Goal: Contribute content: Add original content to the website for others to see

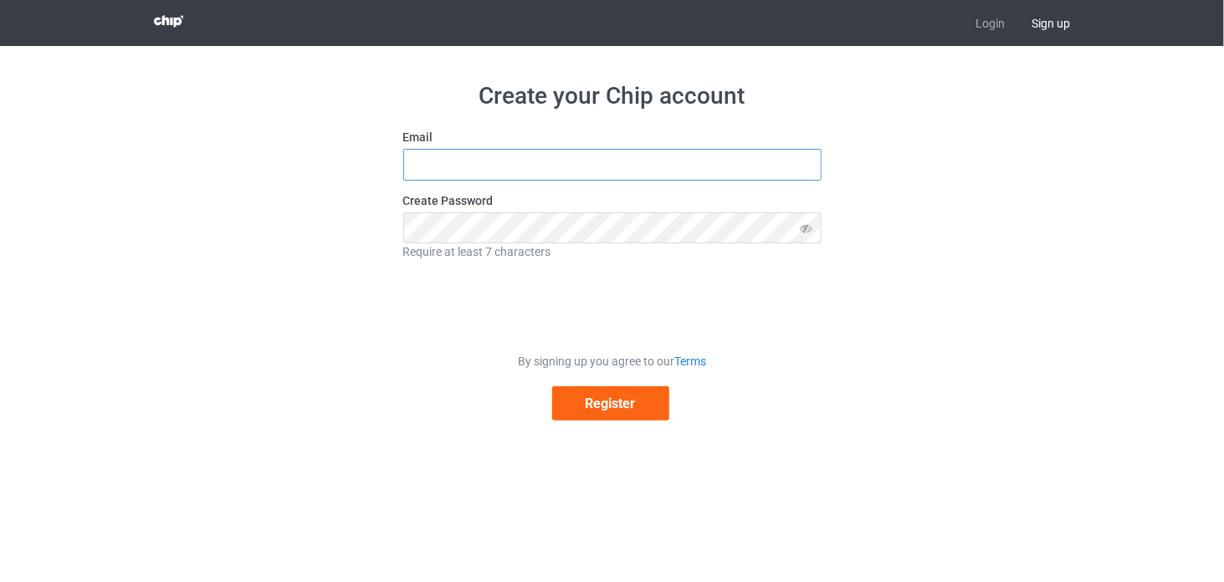
click at [575, 166] on input "text" at bounding box center [612, 165] width 418 height 32
type input "dangyenvimessi@gmail.com"
click at [597, 406] on button "Register" at bounding box center [610, 403] width 117 height 34
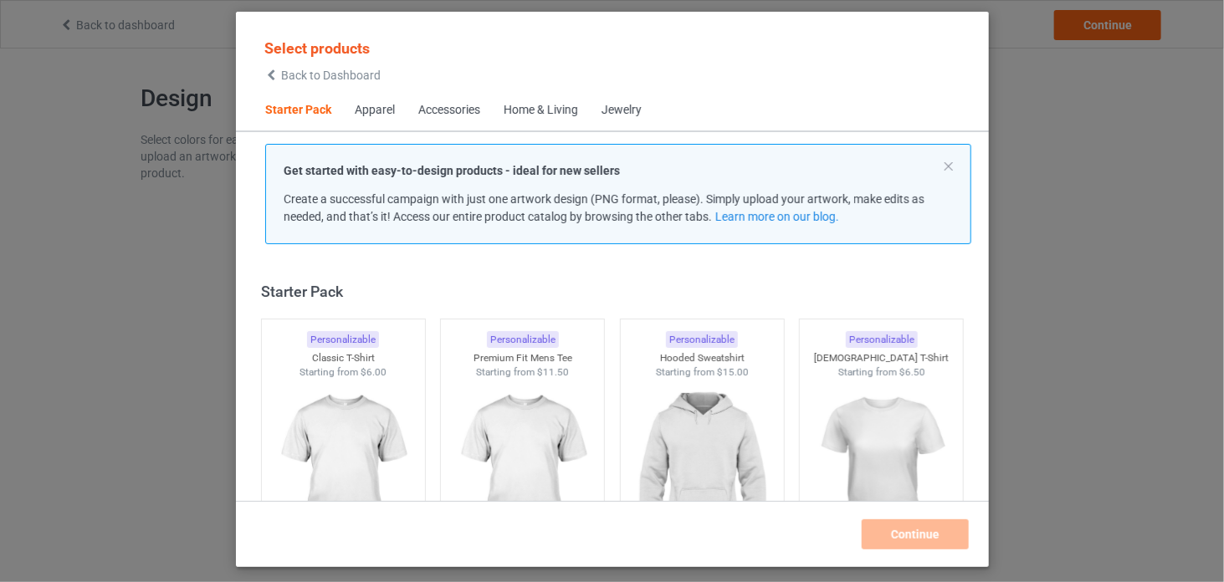
click at [370, 109] on div "Apparel" at bounding box center [375, 110] width 40 height 17
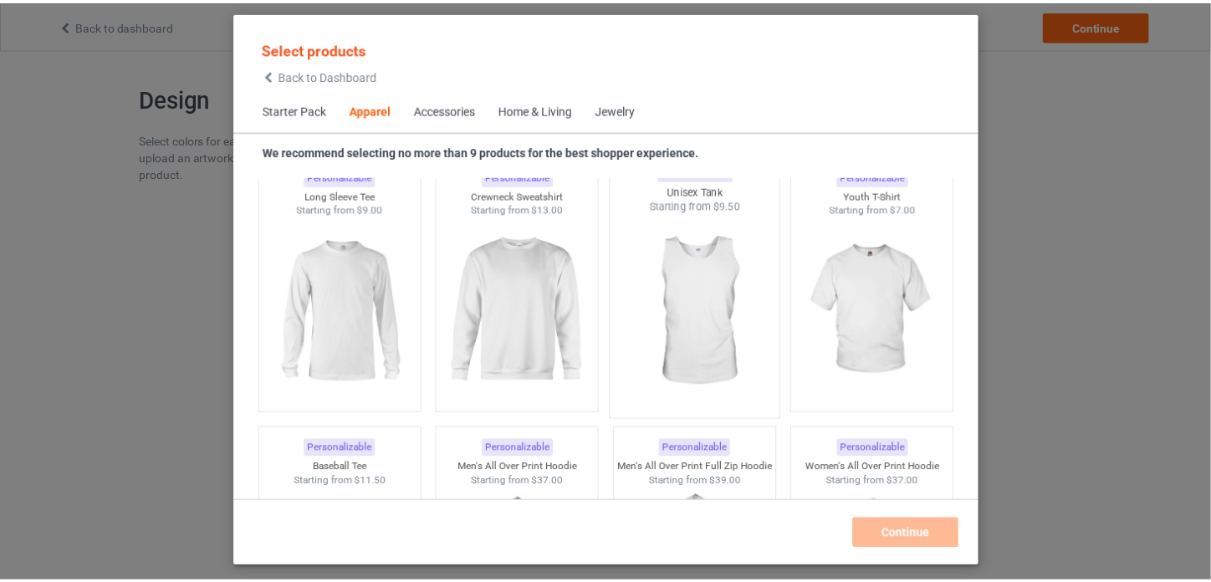
scroll to position [1171, 0]
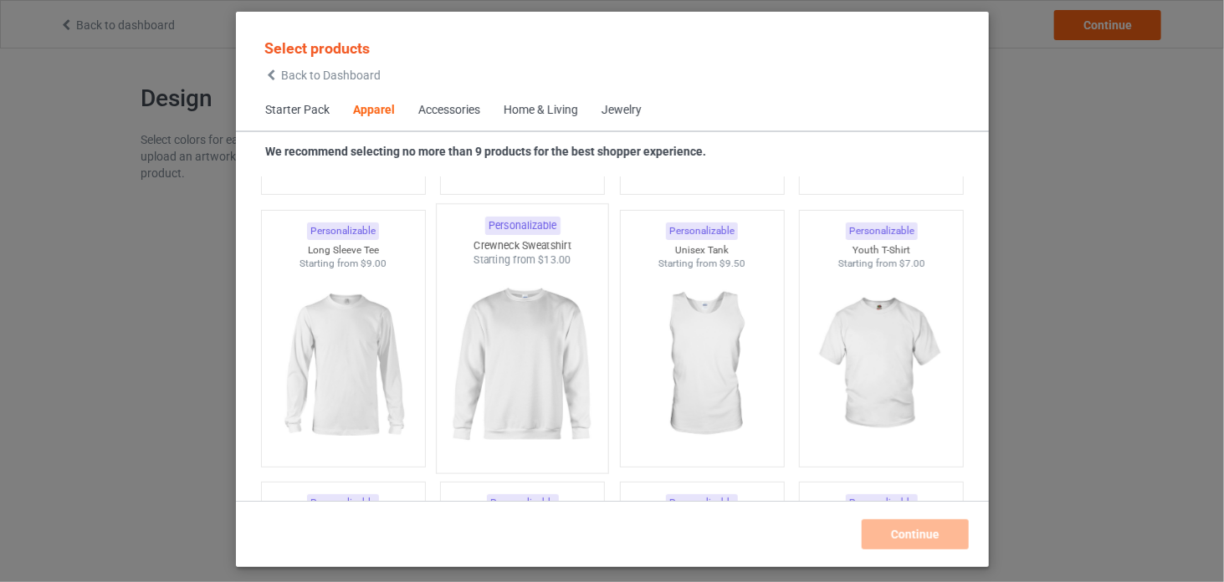
click at [555, 359] on img at bounding box center [521, 366] width 157 height 197
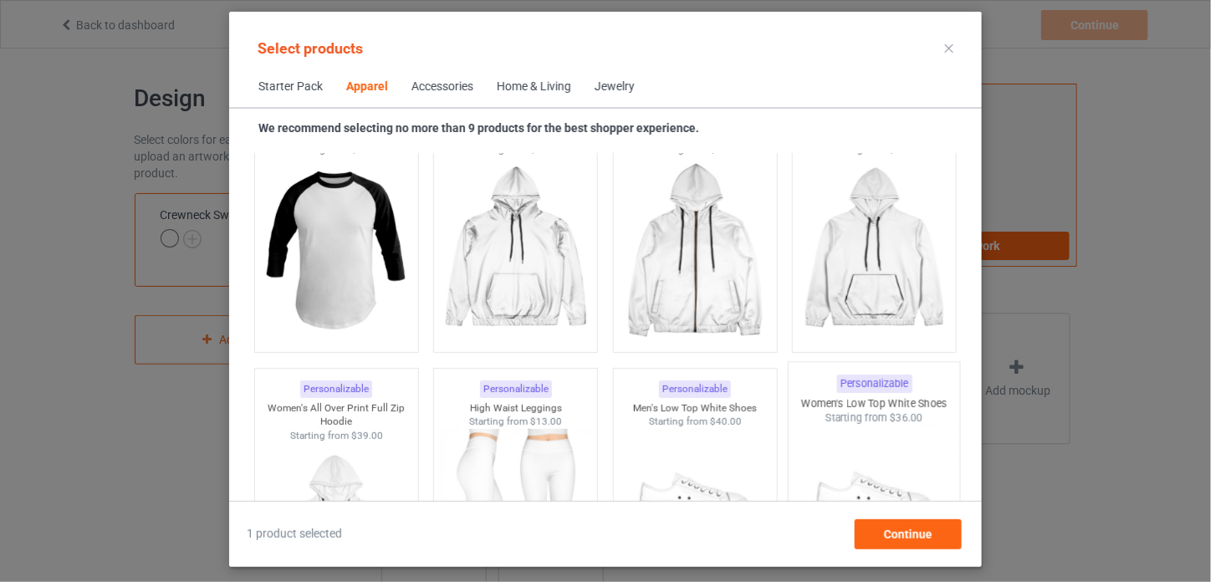
scroll to position [1589, 0]
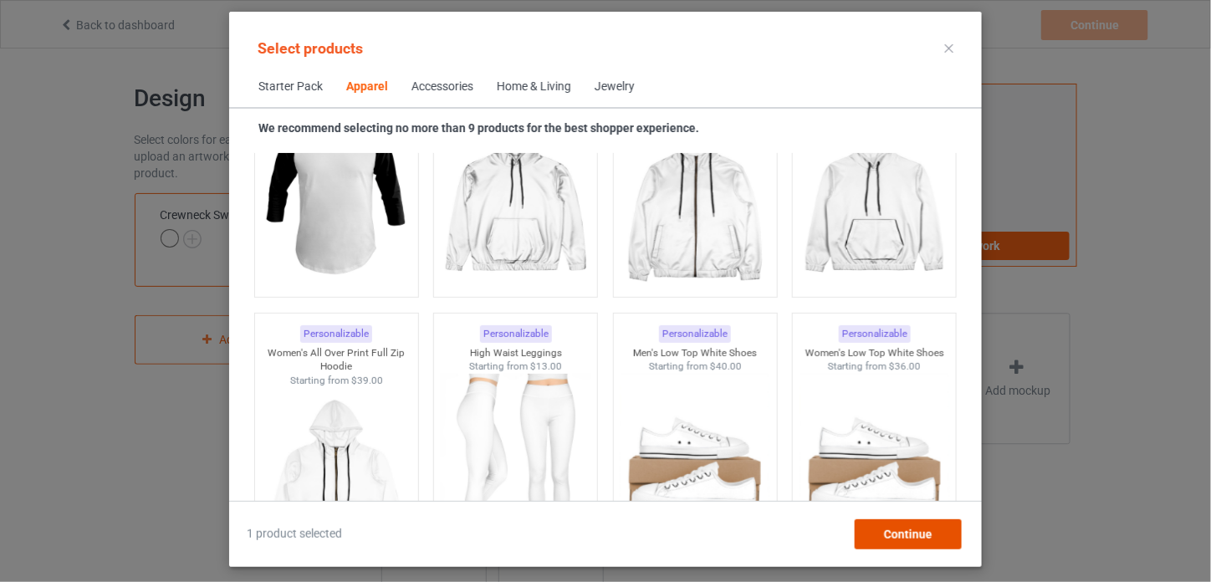
click at [932, 531] on div "Continue" at bounding box center [908, 534] width 107 height 30
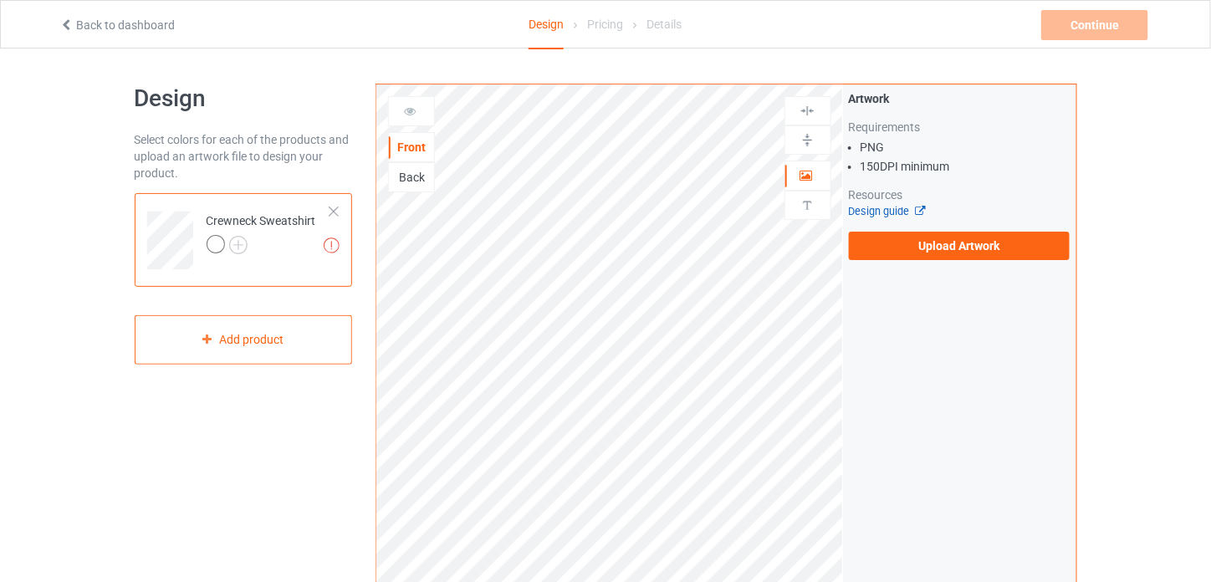
click at [898, 208] on link "Design guide" at bounding box center [887, 211] width 76 height 13
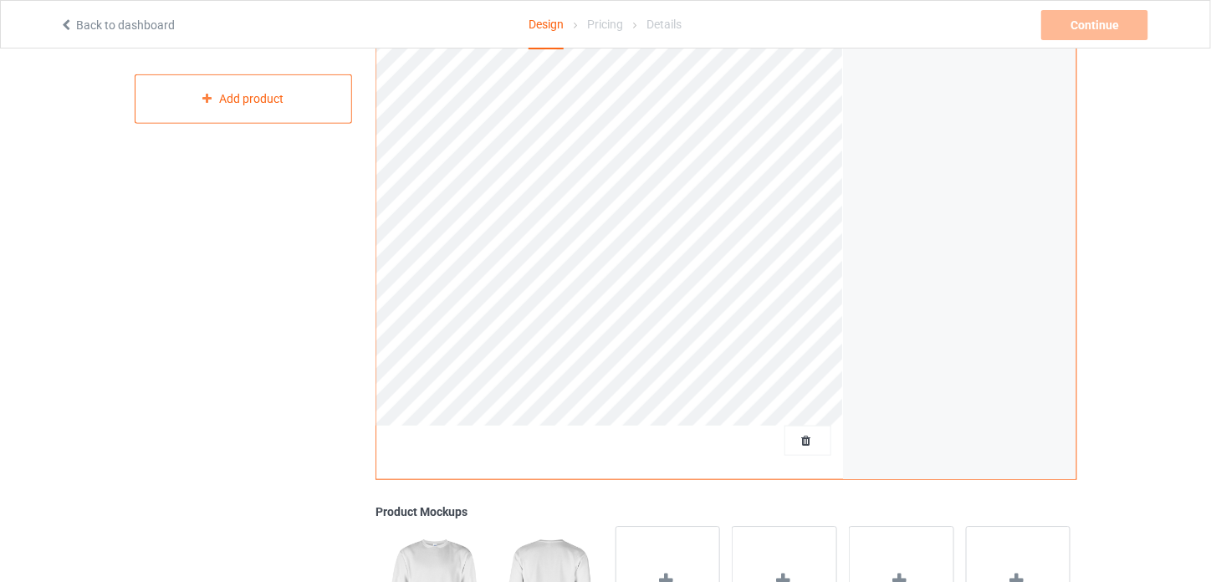
scroll to position [80, 0]
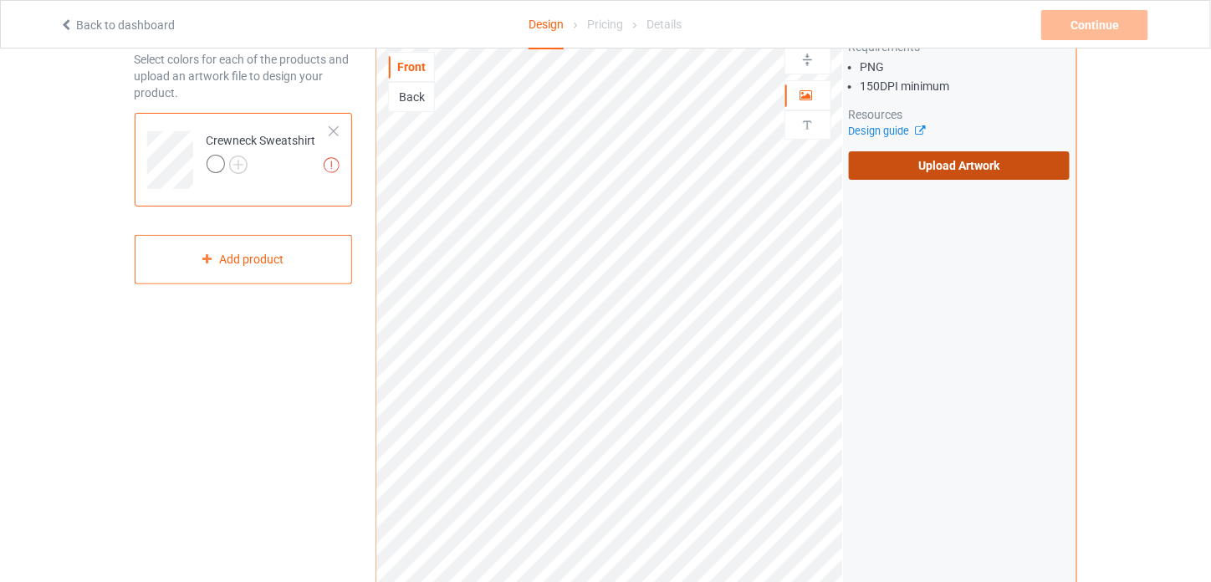
click at [962, 168] on label "Upload Artwork" at bounding box center [960, 165] width 222 height 28
click at [0, 0] on input "Upload Artwork" at bounding box center [0, 0] width 0 height 0
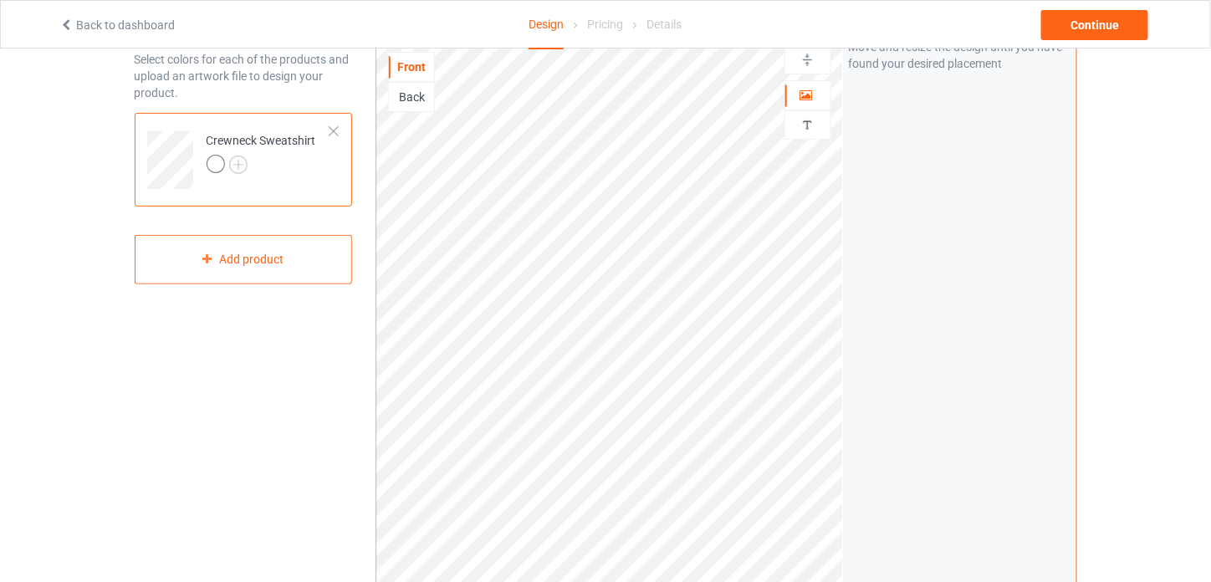
click at [78, 197] on div "Design Select colors for each of the products and upload an artwork file to des…" at bounding box center [605, 485] width 1211 height 1035
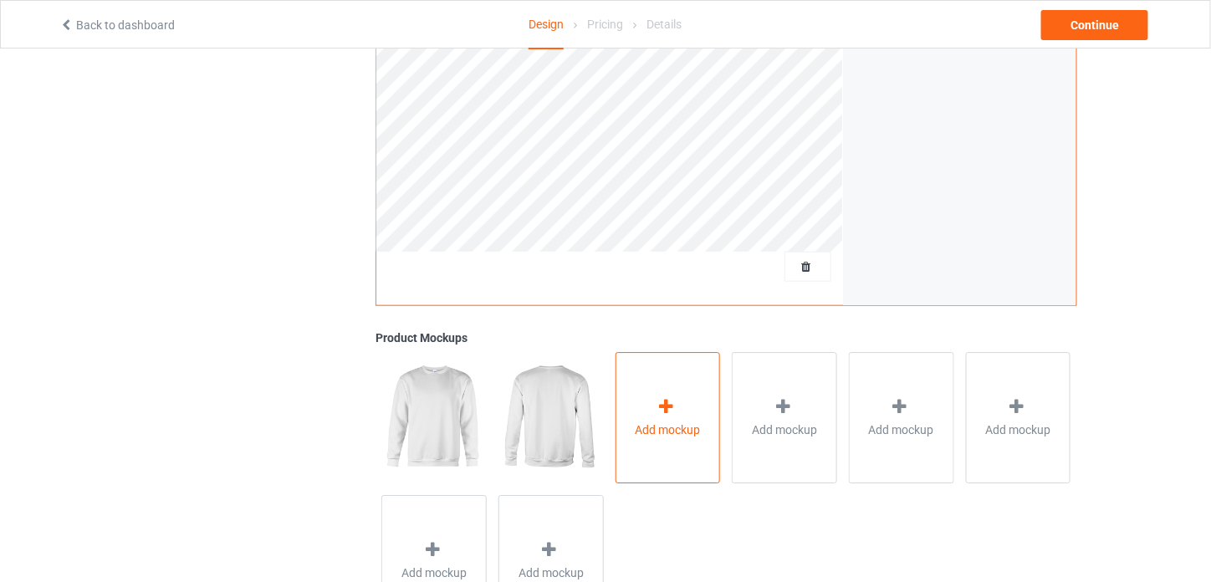
click at [671, 425] on span "Add mockup" at bounding box center [668, 430] width 65 height 17
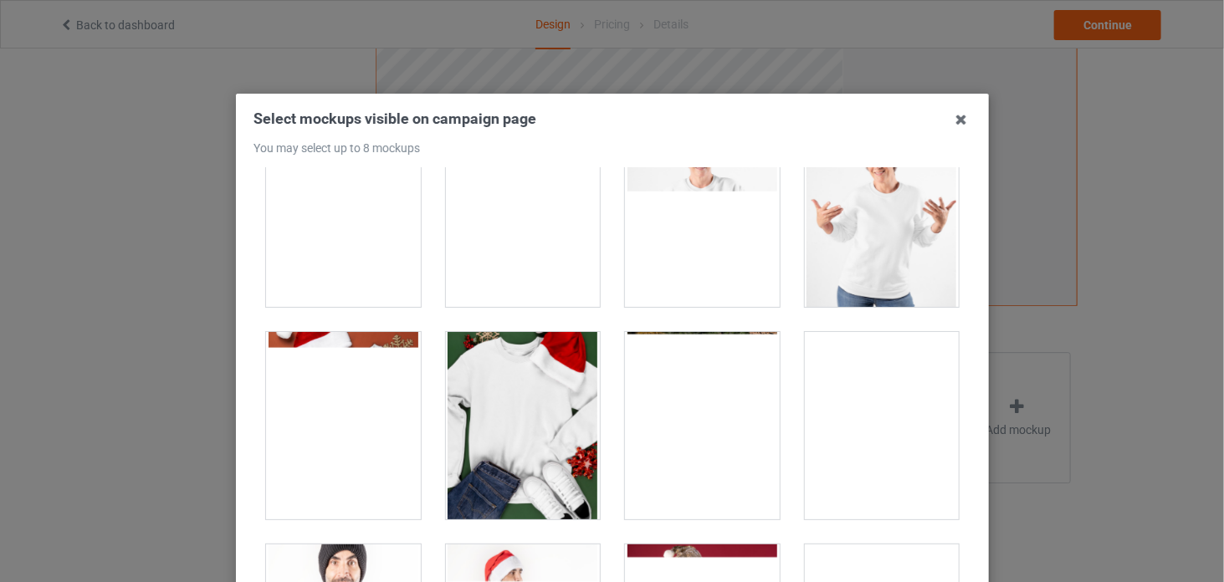
scroll to position [1756, 0]
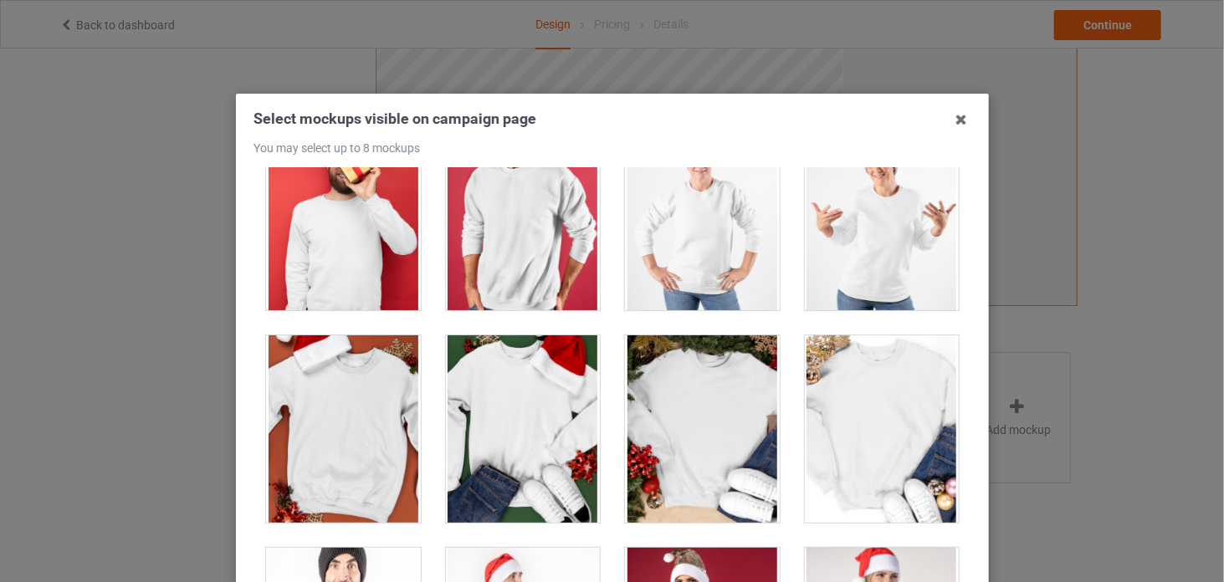
click at [546, 409] on div at bounding box center [522, 428] width 155 height 187
click at [365, 416] on div at bounding box center [343, 428] width 155 height 187
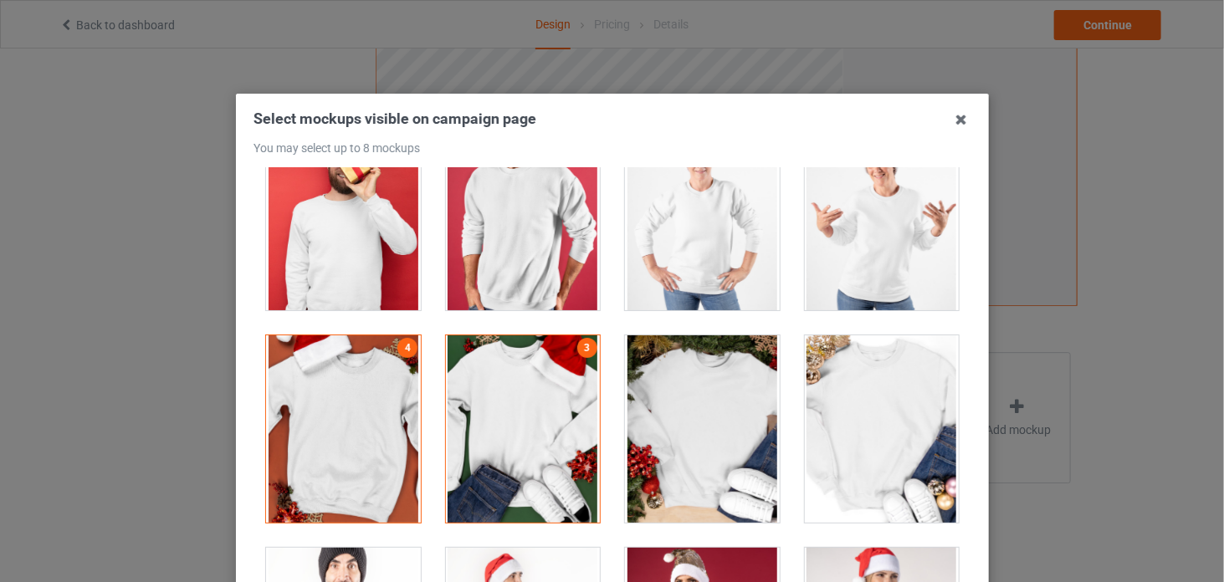
click at [701, 422] on div at bounding box center [702, 428] width 155 height 187
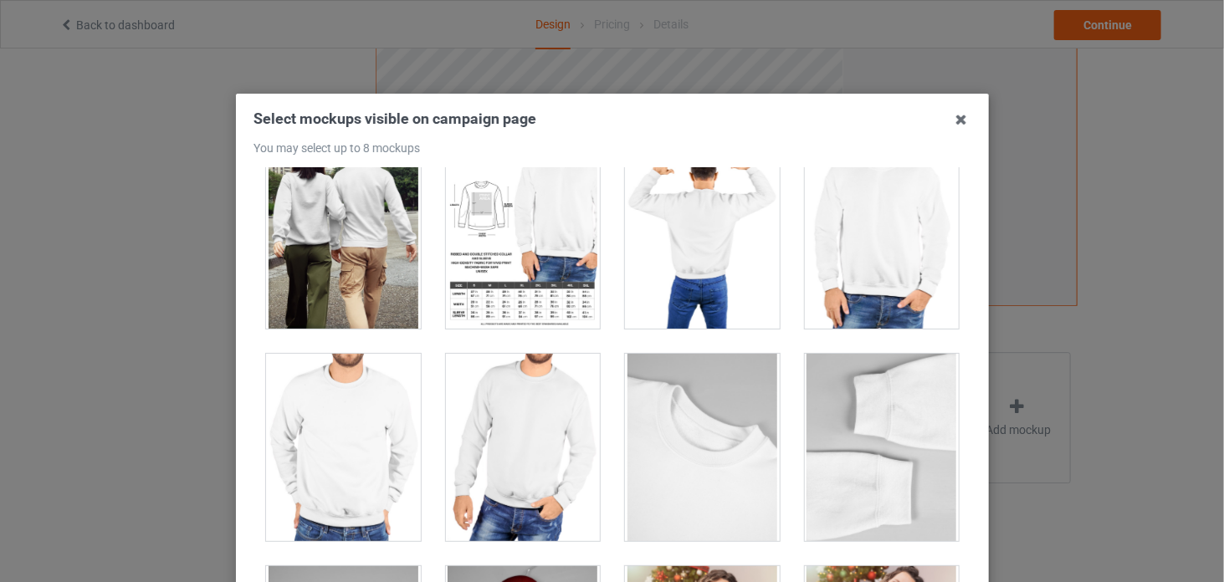
scroll to position [6105, 0]
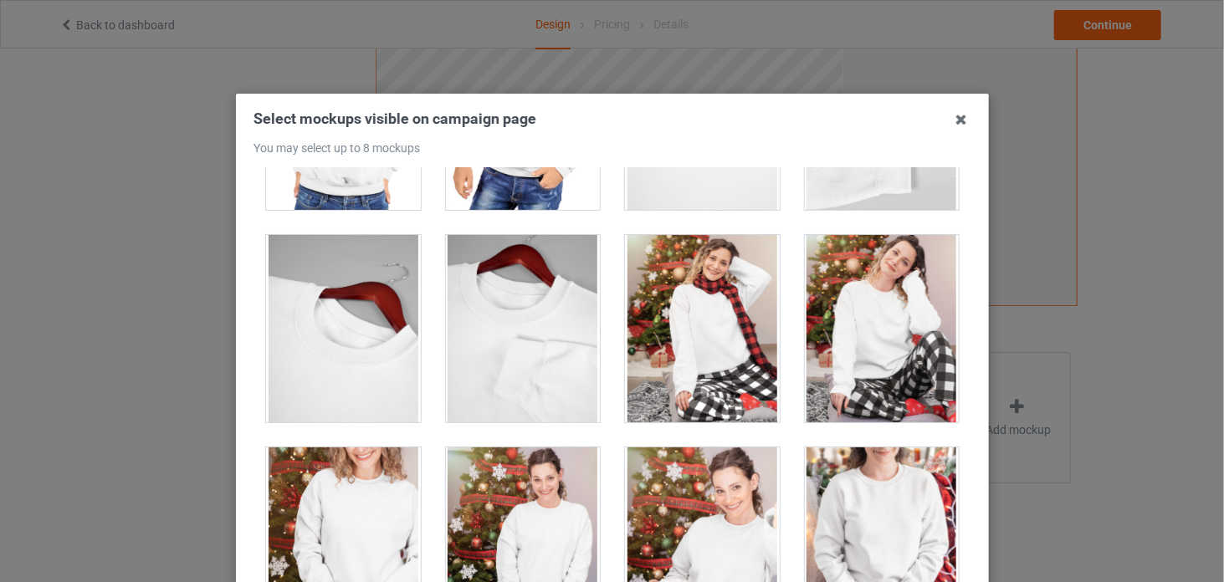
click at [739, 316] on div at bounding box center [702, 328] width 155 height 187
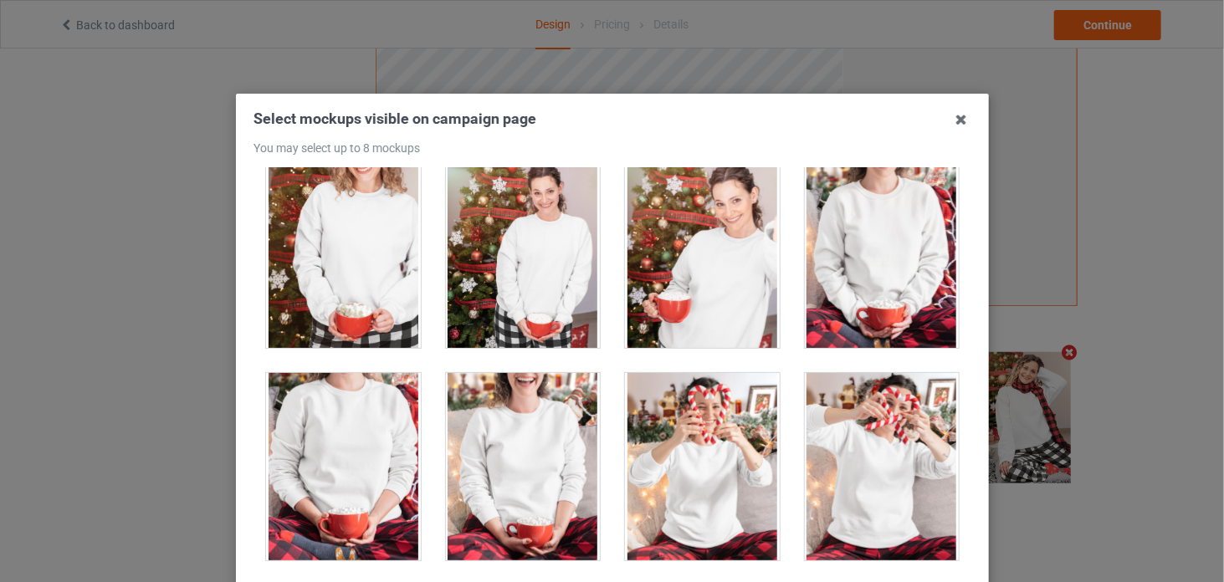
scroll to position [6356, 0]
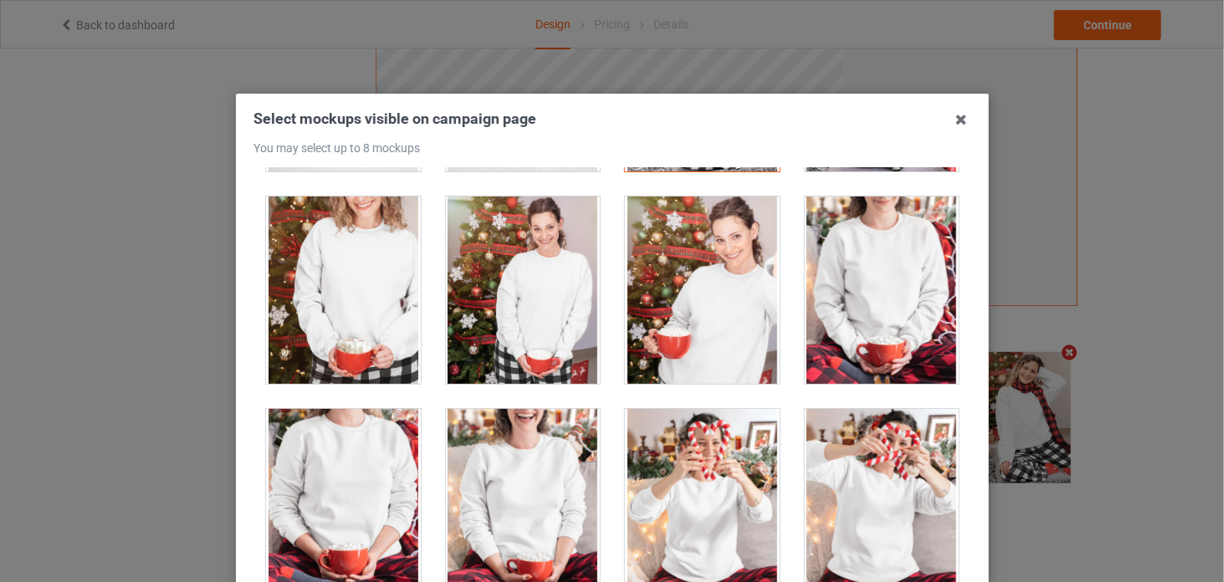
click at [559, 449] on div at bounding box center [522, 502] width 155 height 187
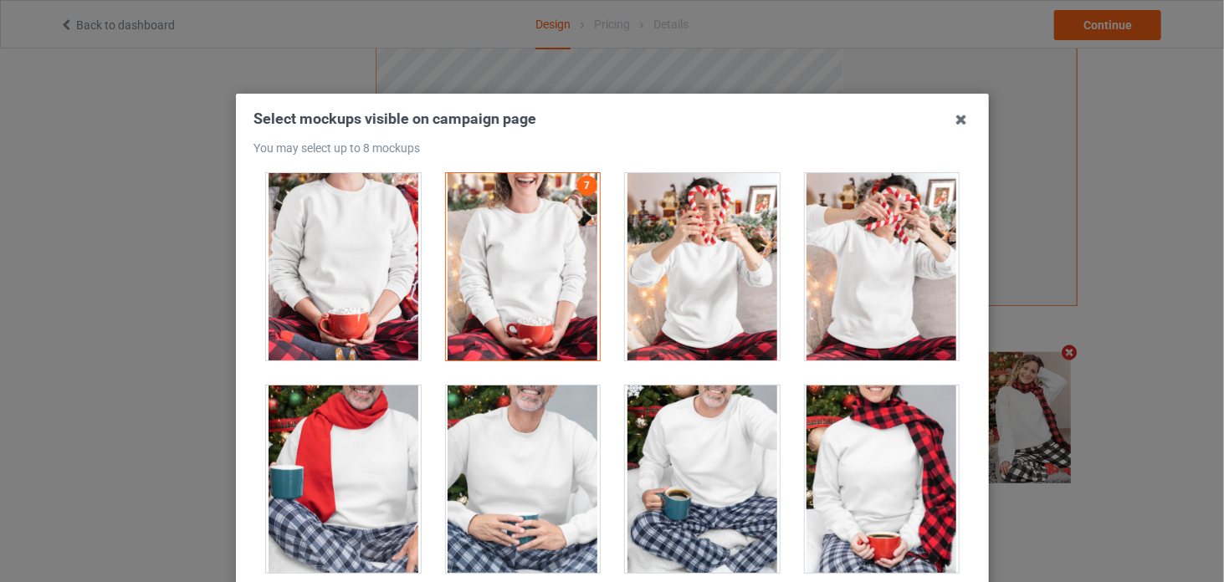
scroll to position [6523, 0]
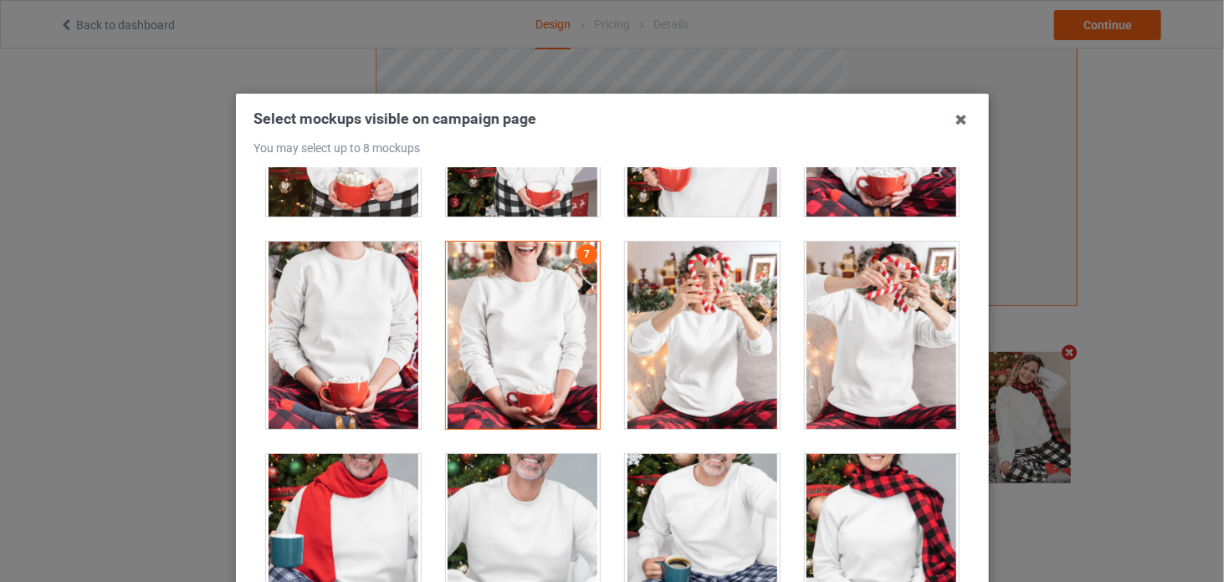
click at [363, 506] on div at bounding box center [343, 547] width 155 height 187
drag, startPoint x: 523, startPoint y: 504, endPoint x: 607, endPoint y: 491, distance: 85.5
click at [524, 504] on div at bounding box center [522, 547] width 155 height 187
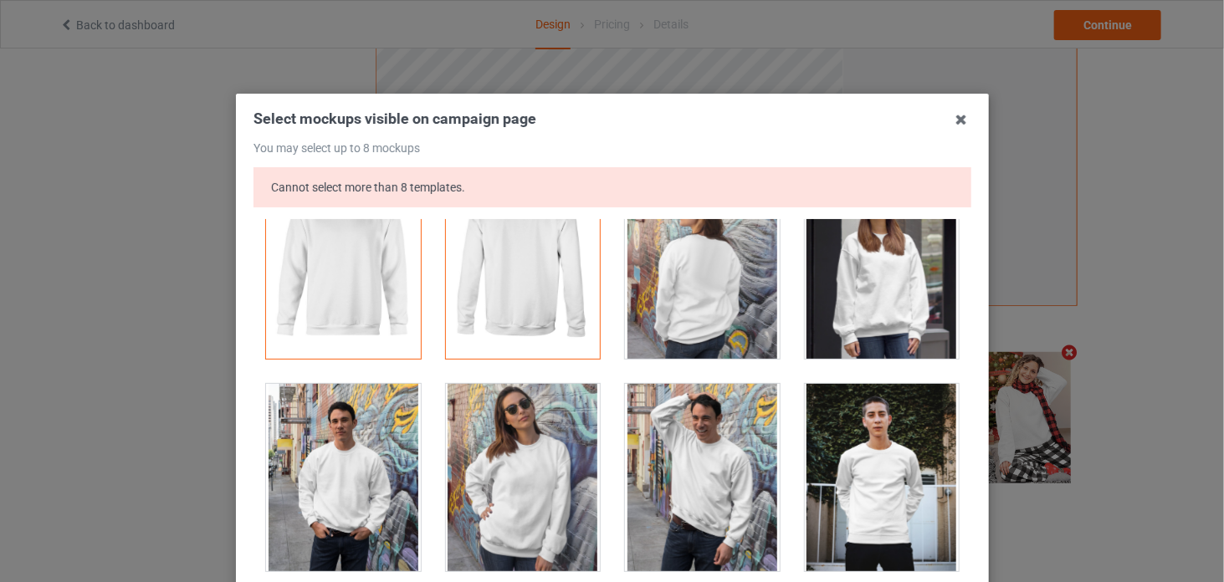
scroll to position [0, 0]
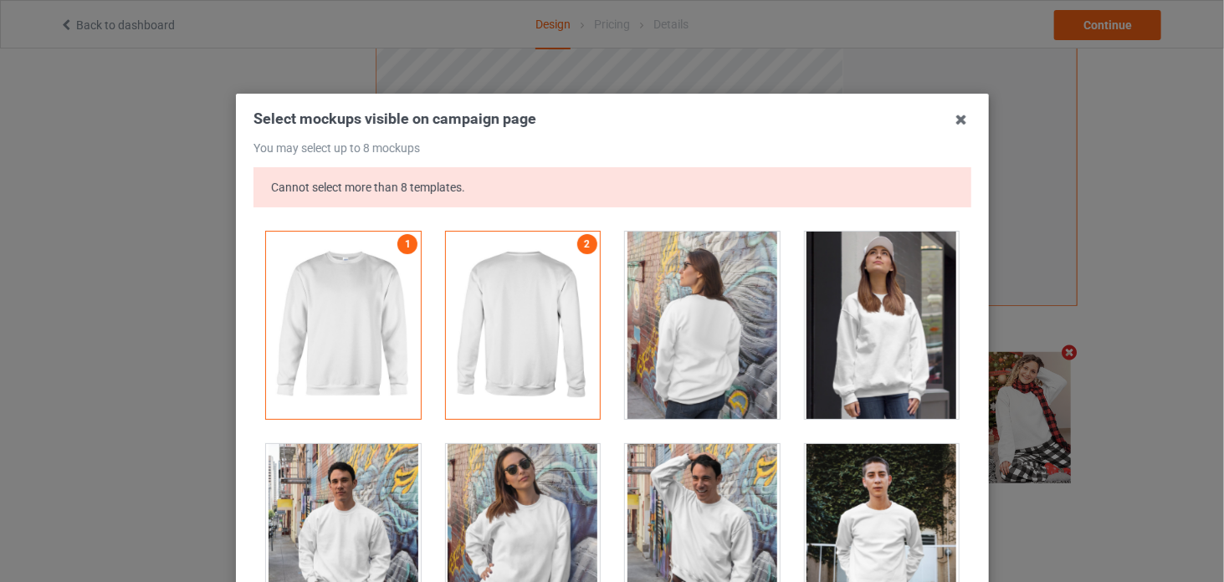
click at [536, 335] on div at bounding box center [522, 325] width 155 height 187
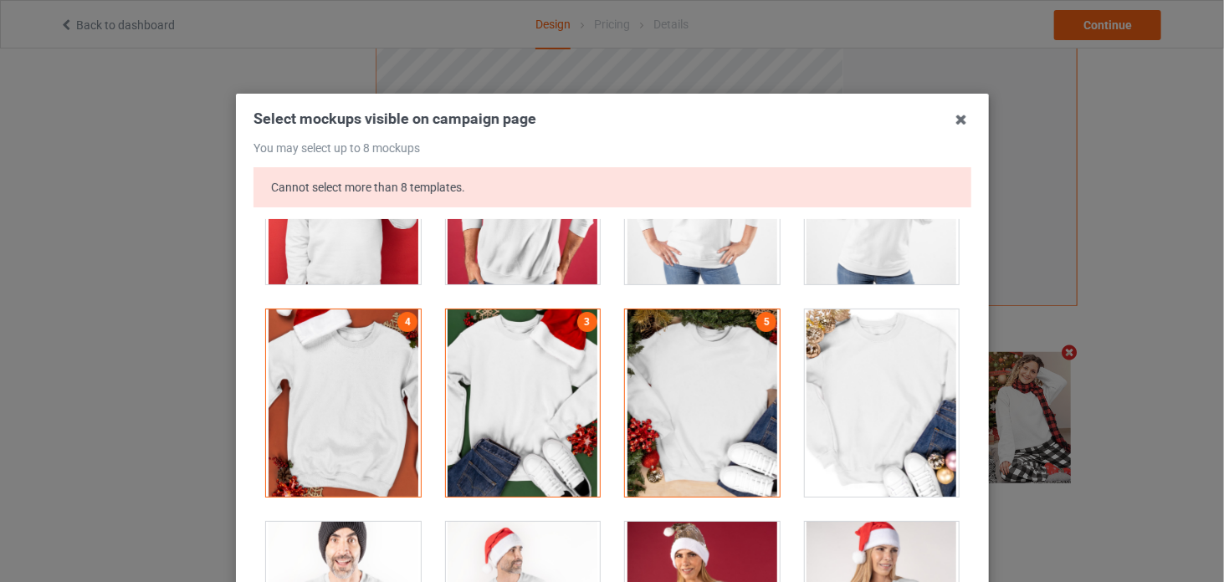
scroll to position [1840, 0]
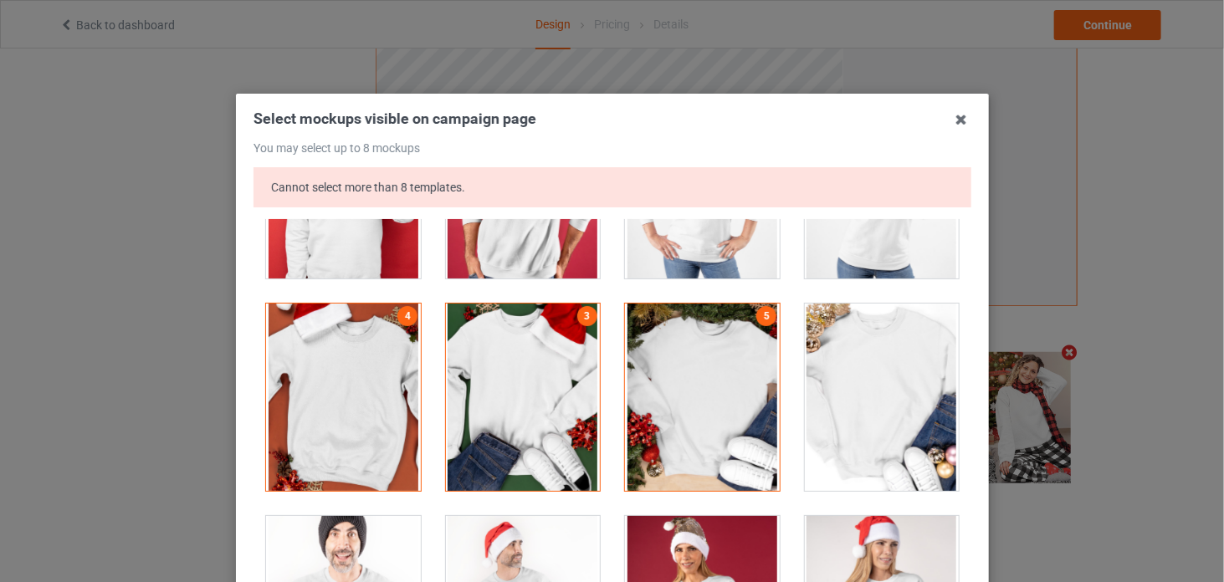
click at [355, 340] on div at bounding box center [343, 397] width 155 height 187
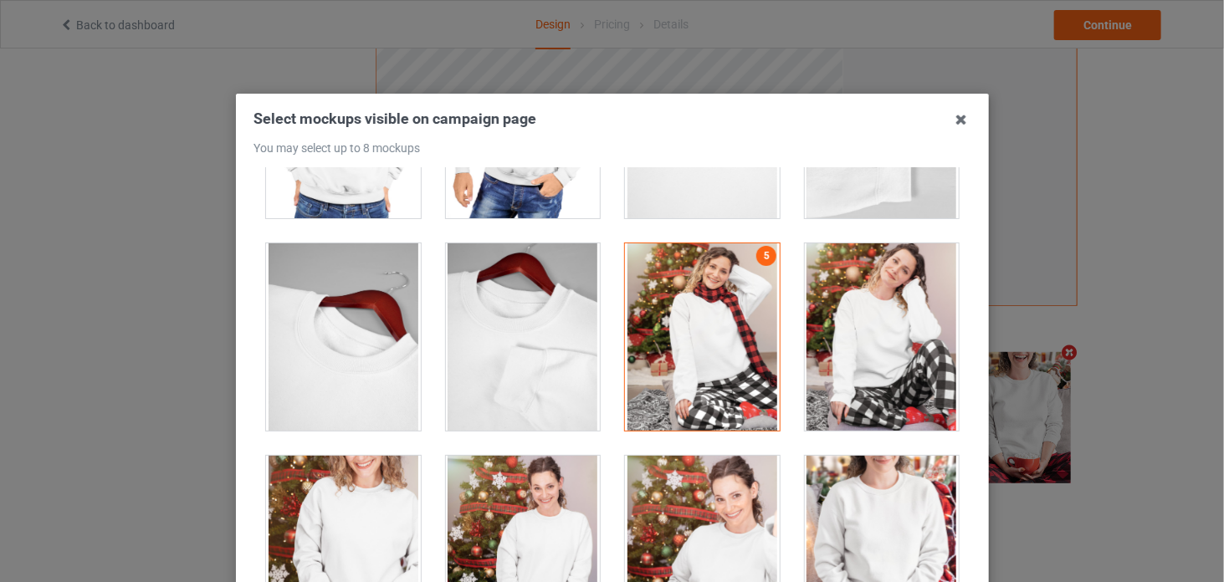
scroll to position [6105, 0]
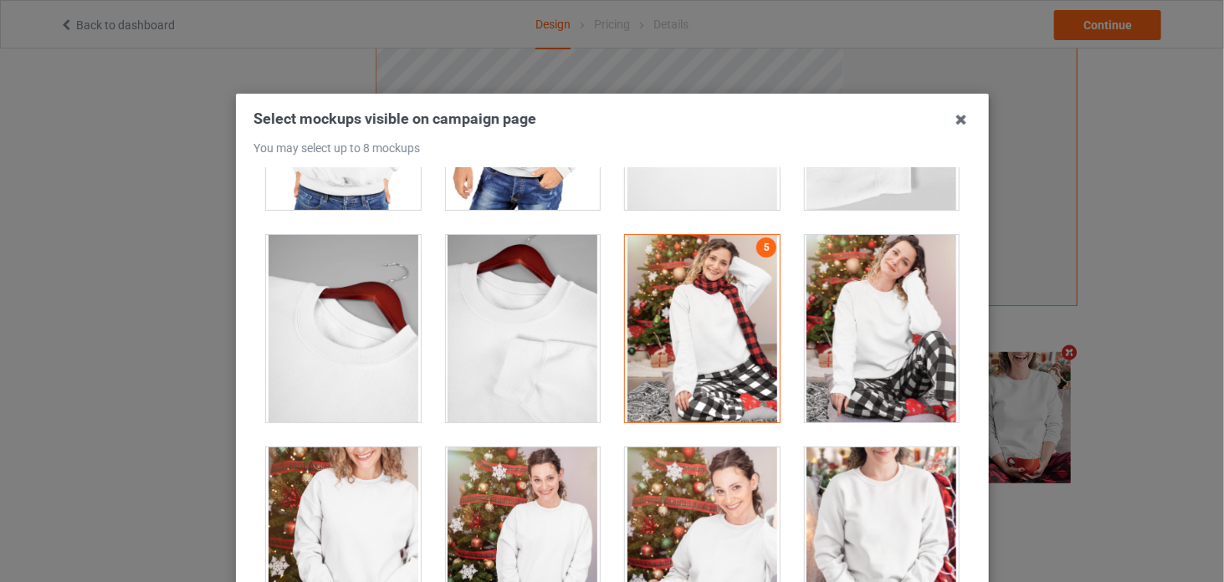
click at [733, 319] on div at bounding box center [702, 328] width 155 height 187
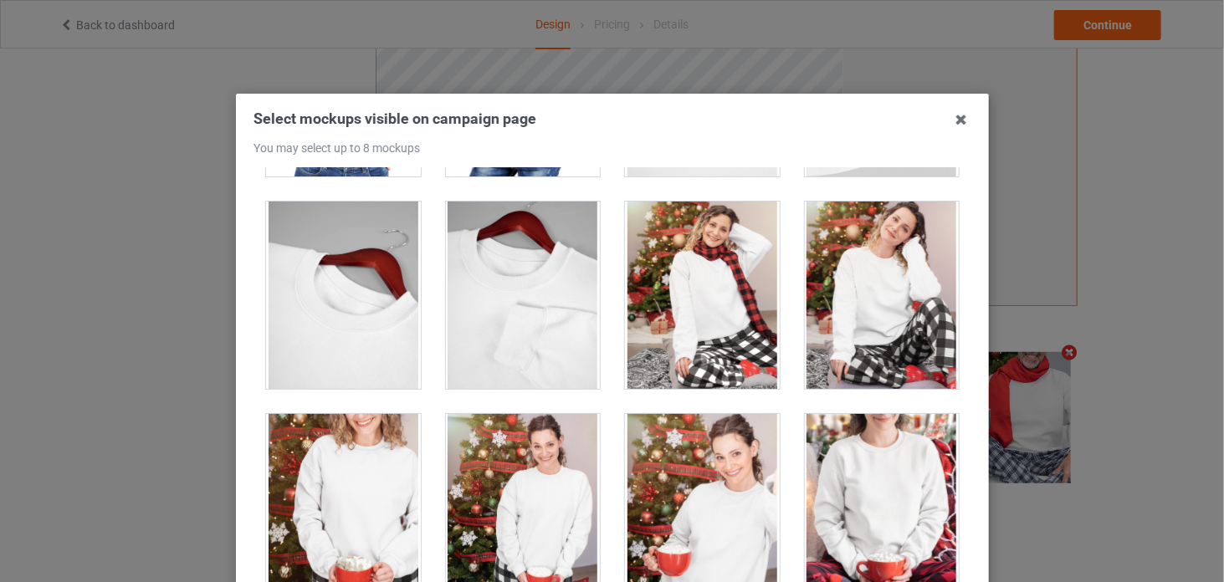
scroll to position [6272, 0]
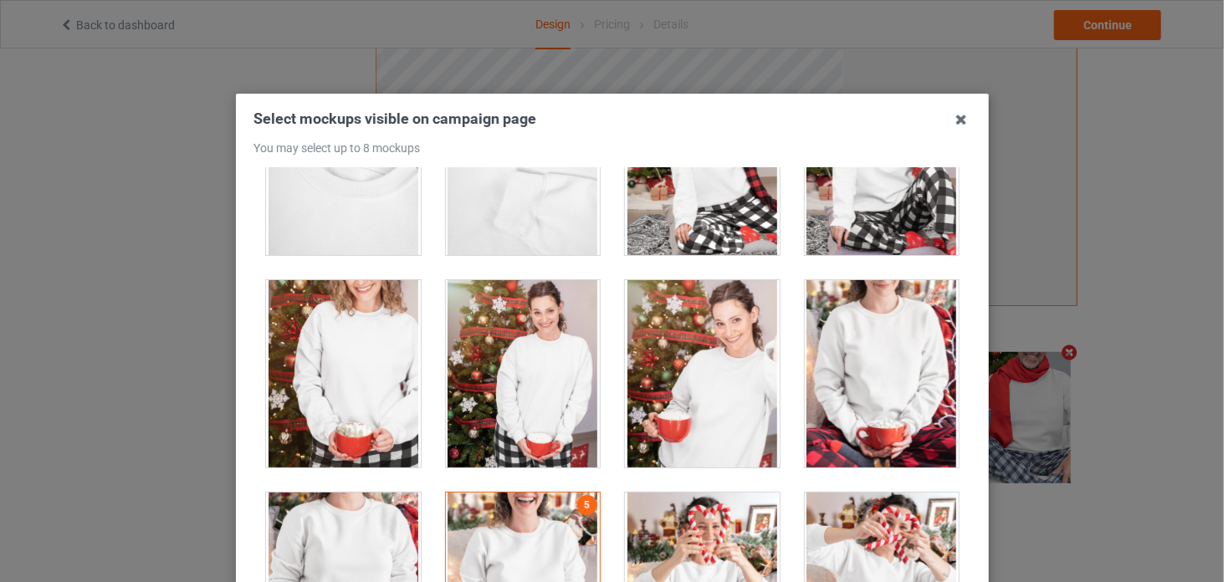
click at [365, 355] on div at bounding box center [343, 373] width 155 height 187
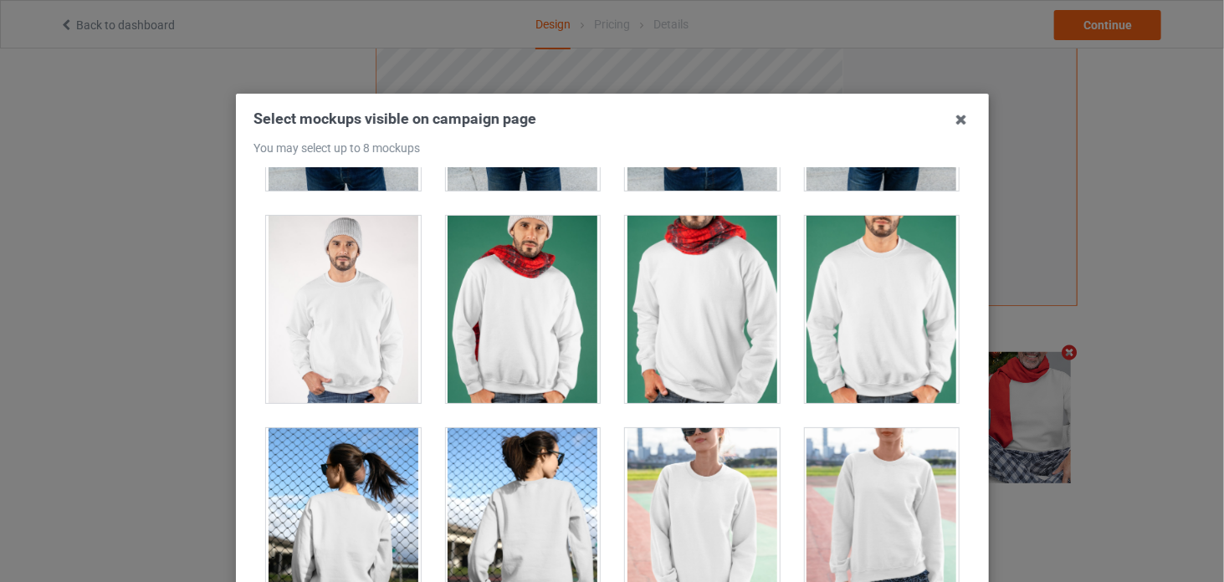
scroll to position [2948, 0]
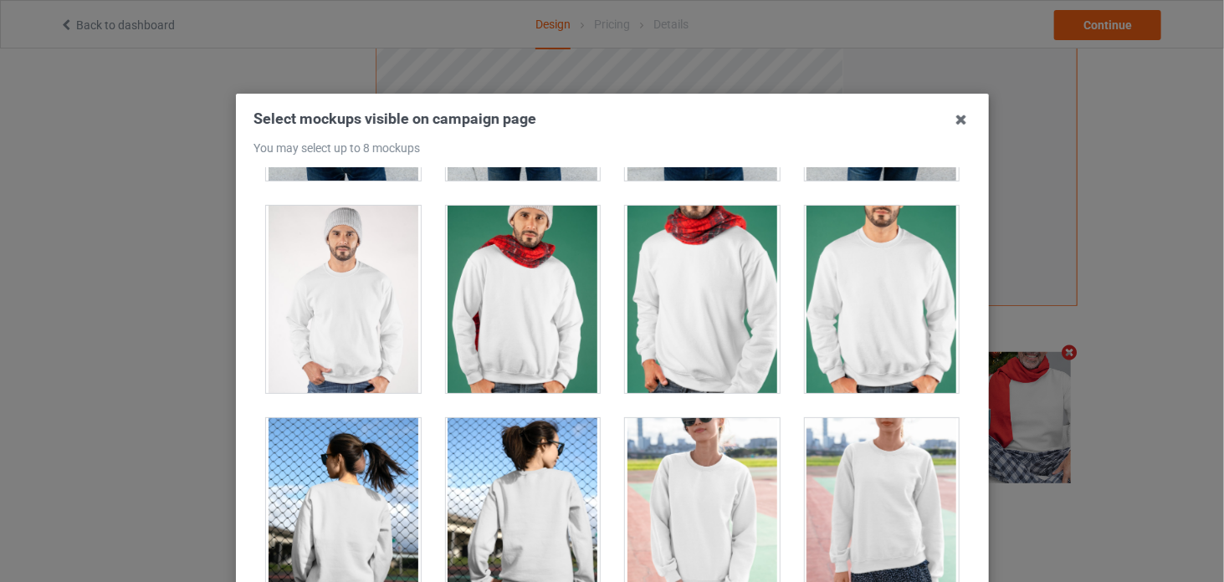
click at [532, 292] on div at bounding box center [522, 299] width 155 height 187
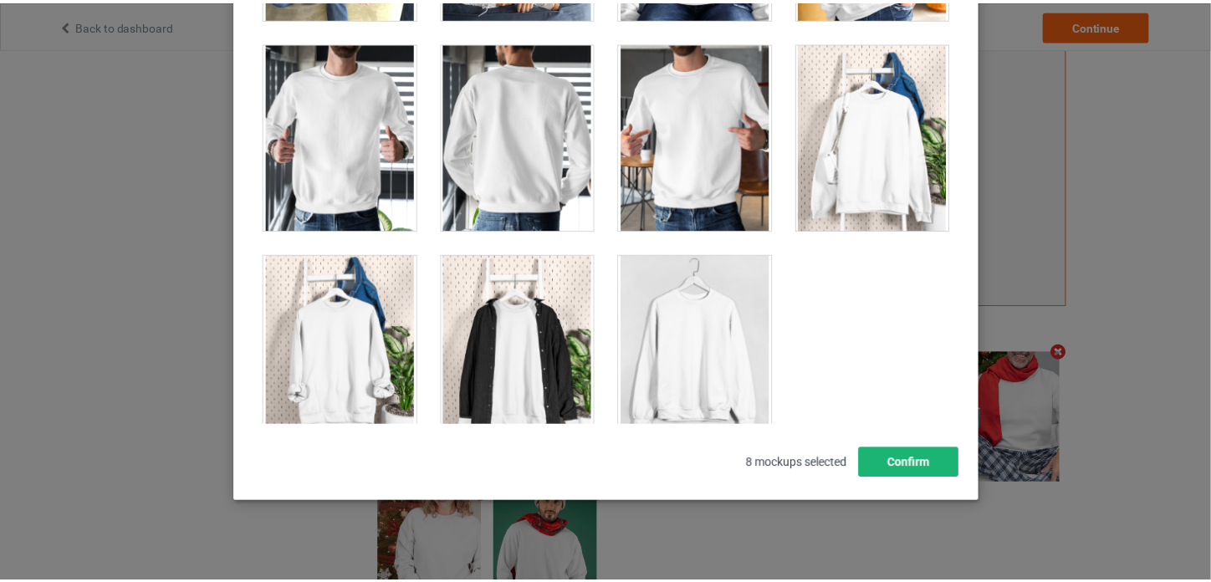
scroll to position [221, 0]
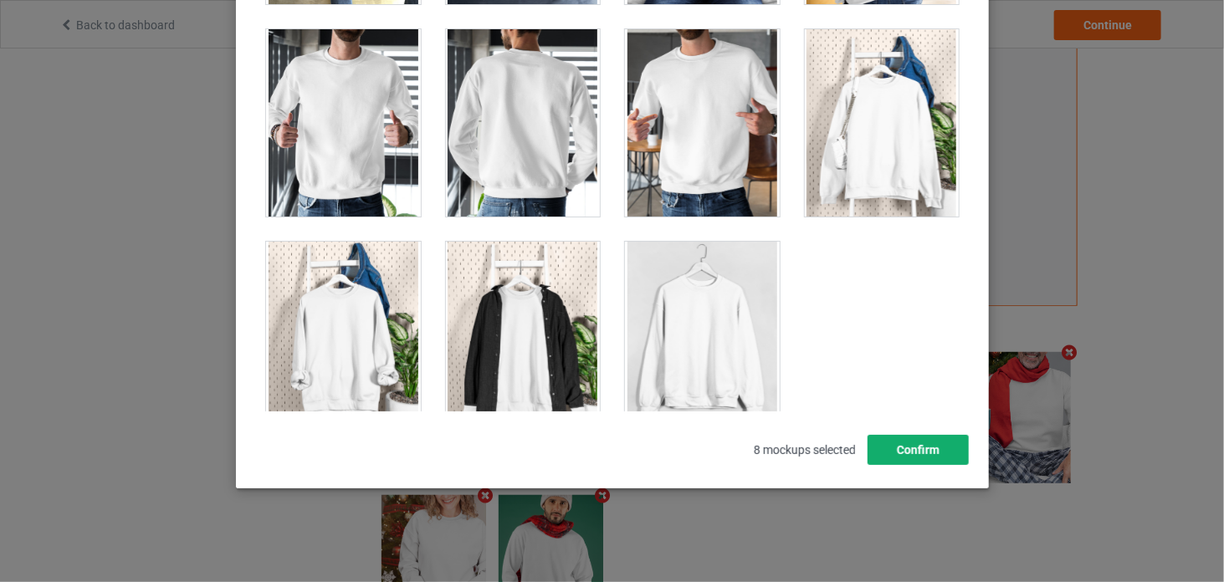
click at [920, 447] on button "Confirm" at bounding box center [916, 450] width 101 height 30
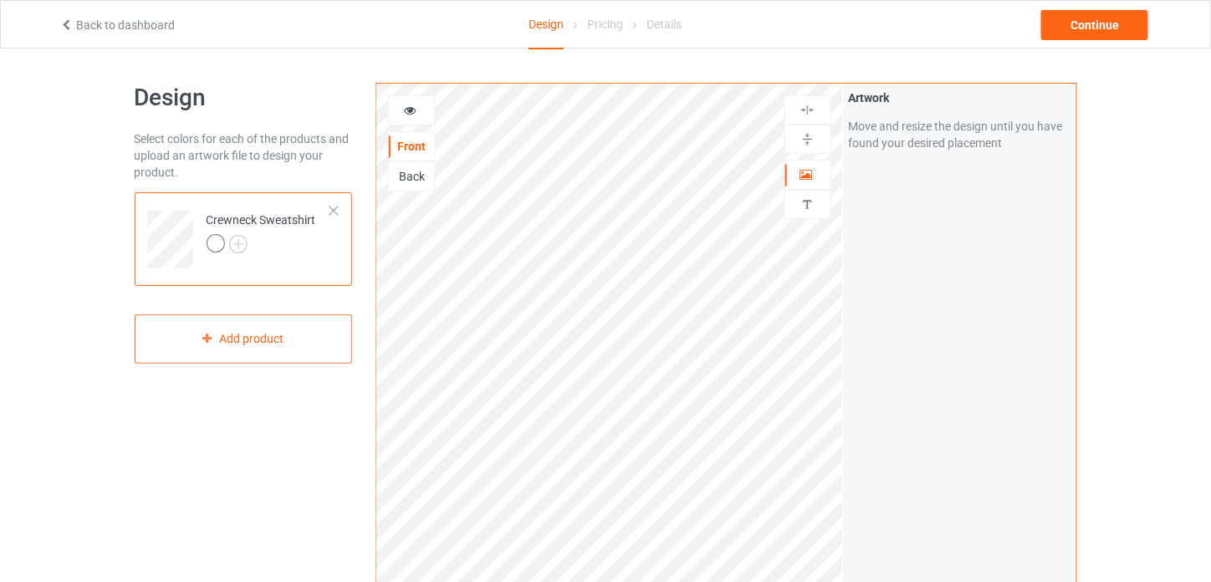
scroll to position [0, 0]
click at [248, 240] on div at bounding box center [262, 246] width 110 height 23
click at [243, 243] on img at bounding box center [238, 245] width 18 height 18
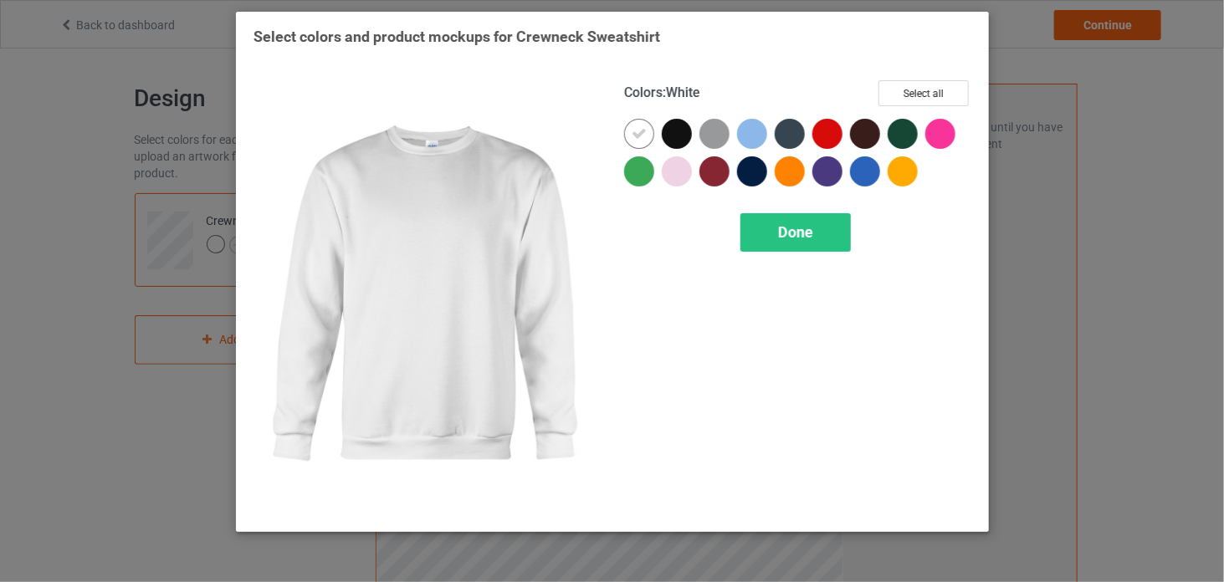
click at [641, 135] on icon at bounding box center [638, 133] width 15 height 15
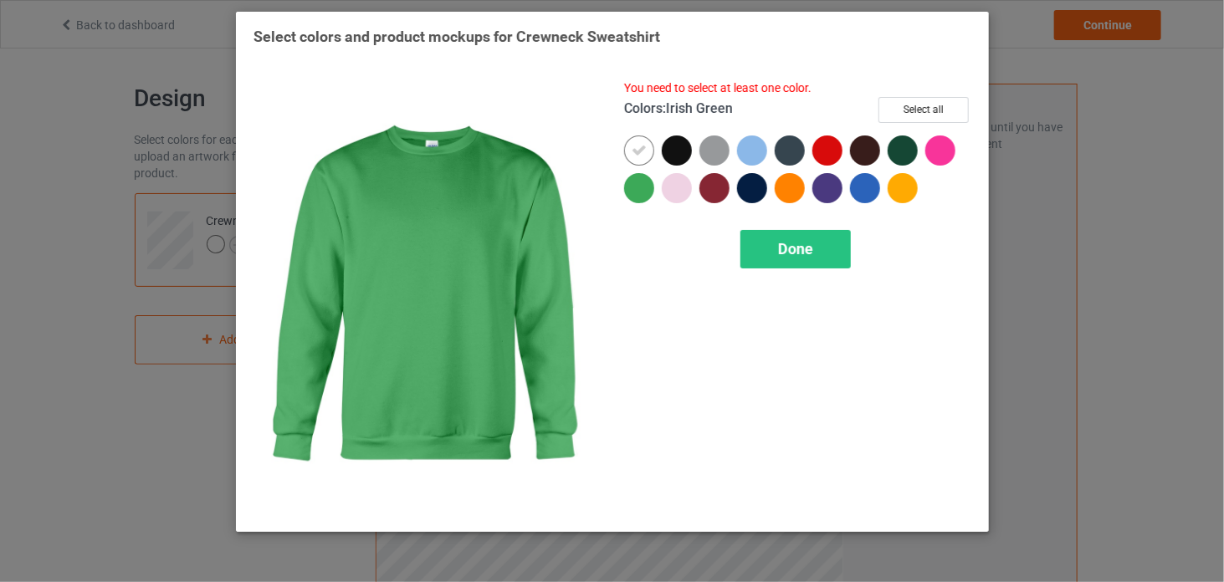
click at [637, 188] on div at bounding box center [639, 188] width 30 height 30
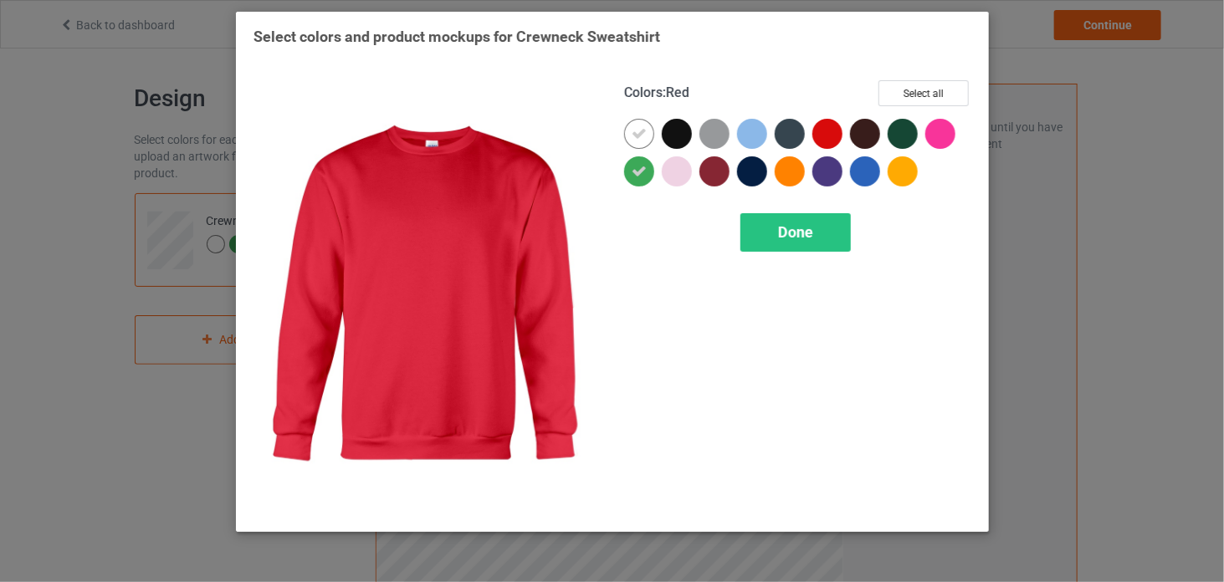
click at [832, 130] on div at bounding box center [827, 134] width 30 height 30
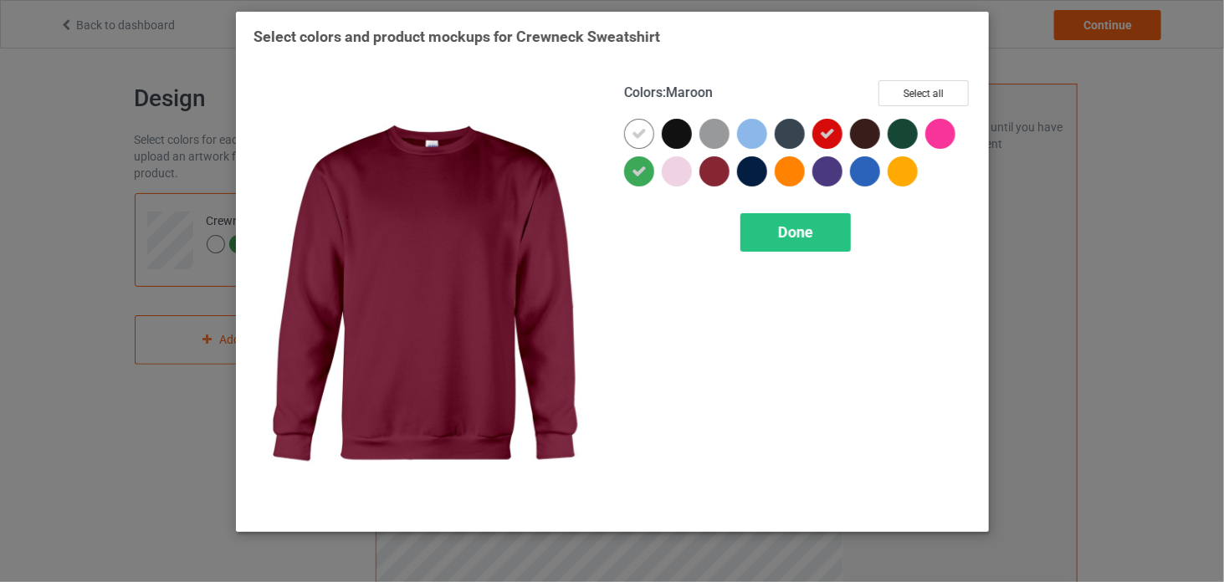
click at [716, 172] on div at bounding box center [714, 171] width 30 height 30
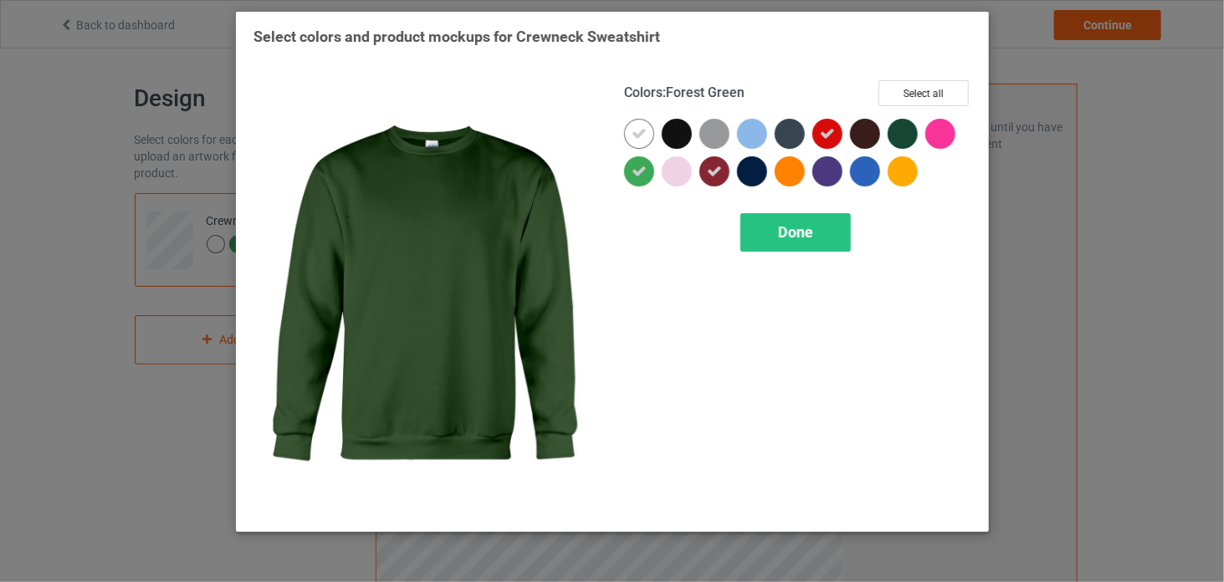
click at [901, 137] on div at bounding box center [902, 134] width 30 height 30
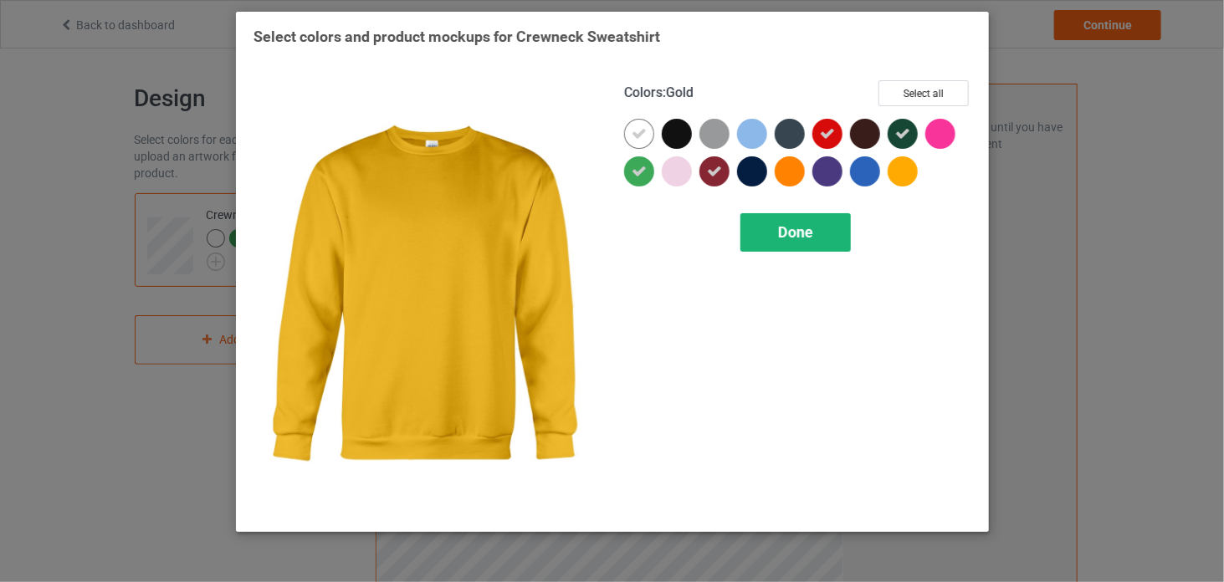
click at [810, 227] on span "Done" at bounding box center [795, 232] width 35 height 18
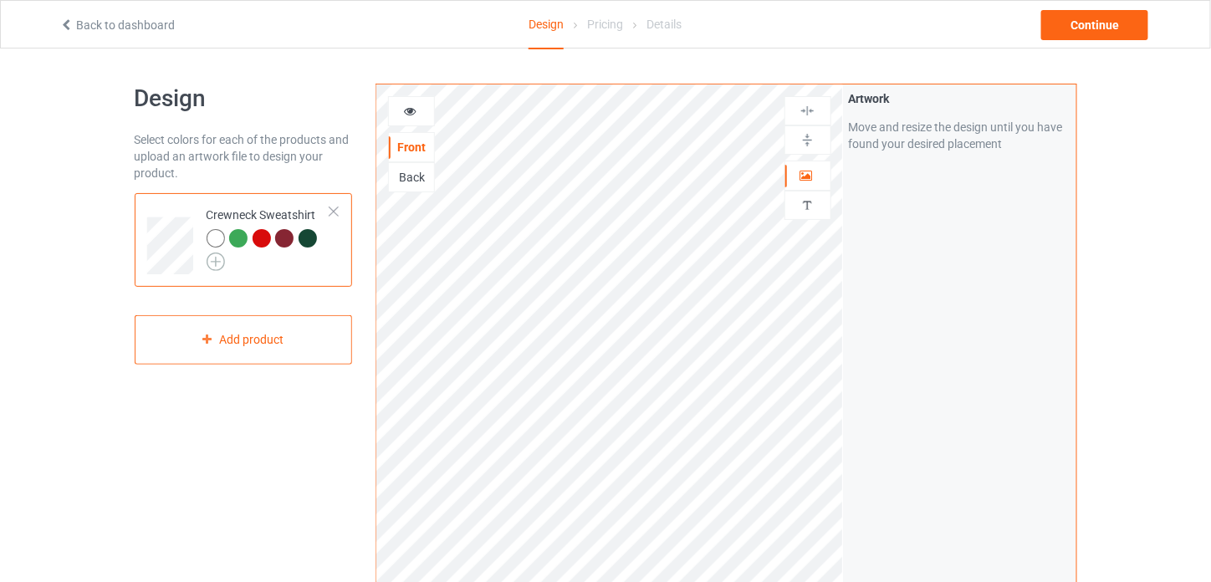
click at [215, 258] on img at bounding box center [216, 262] width 18 height 18
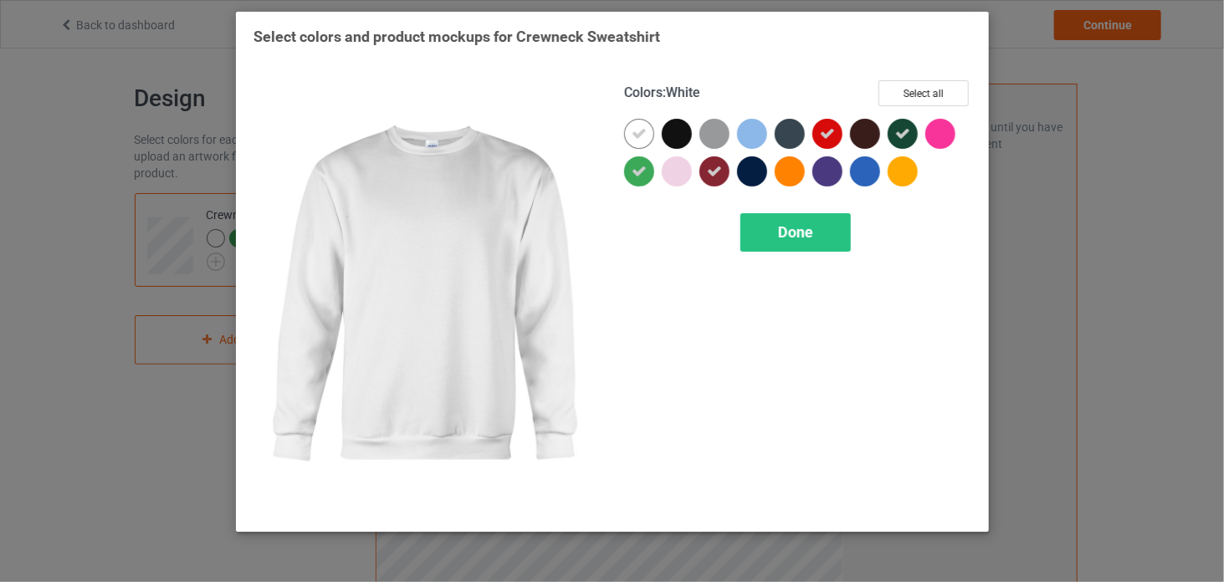
click at [637, 132] on icon at bounding box center [638, 133] width 15 height 15
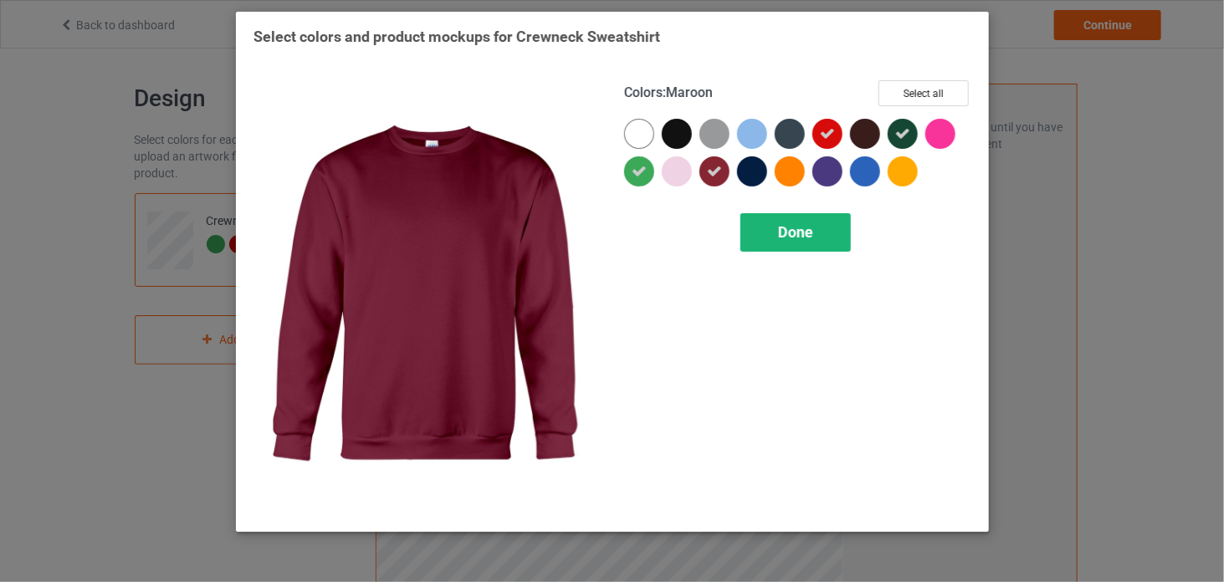
click at [793, 232] on span "Done" at bounding box center [795, 232] width 35 height 18
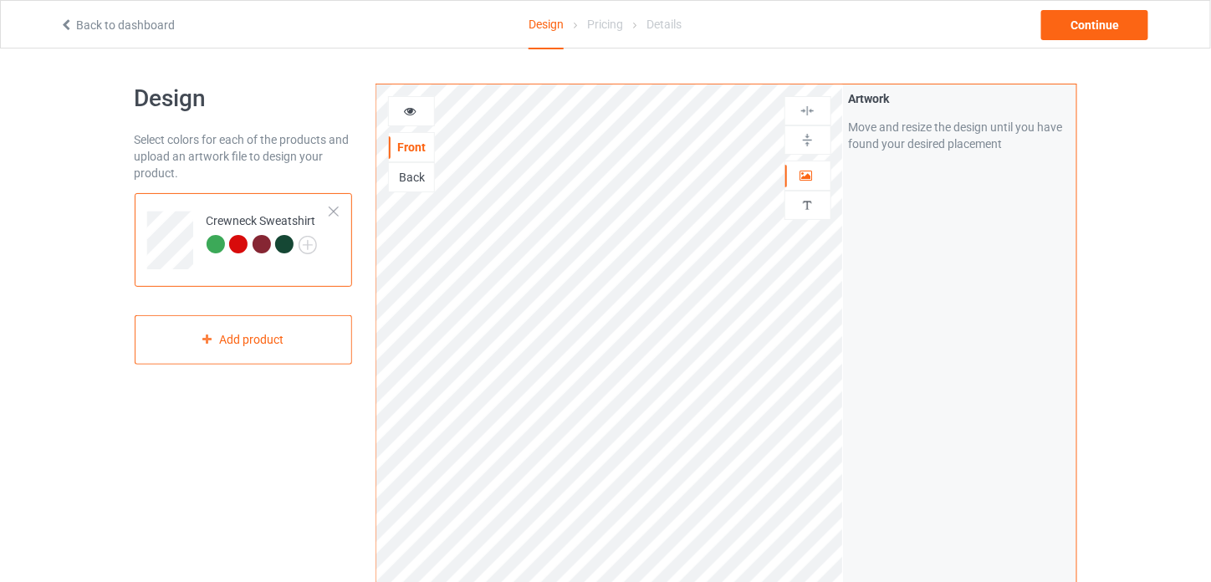
click at [215, 243] on div at bounding box center [216, 244] width 18 height 18
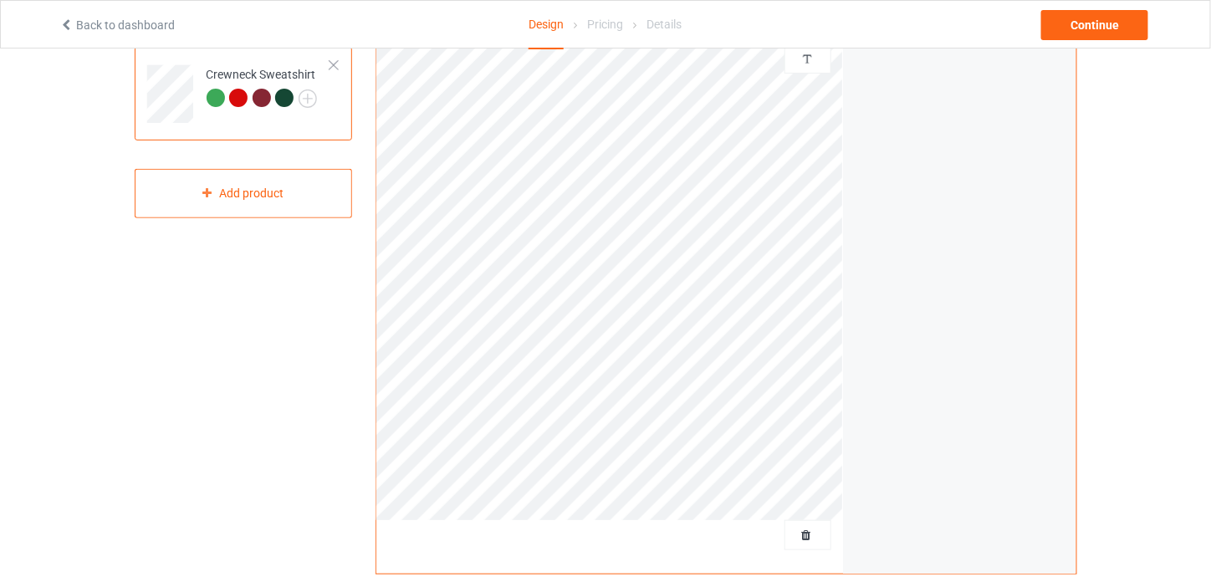
scroll to position [79, 0]
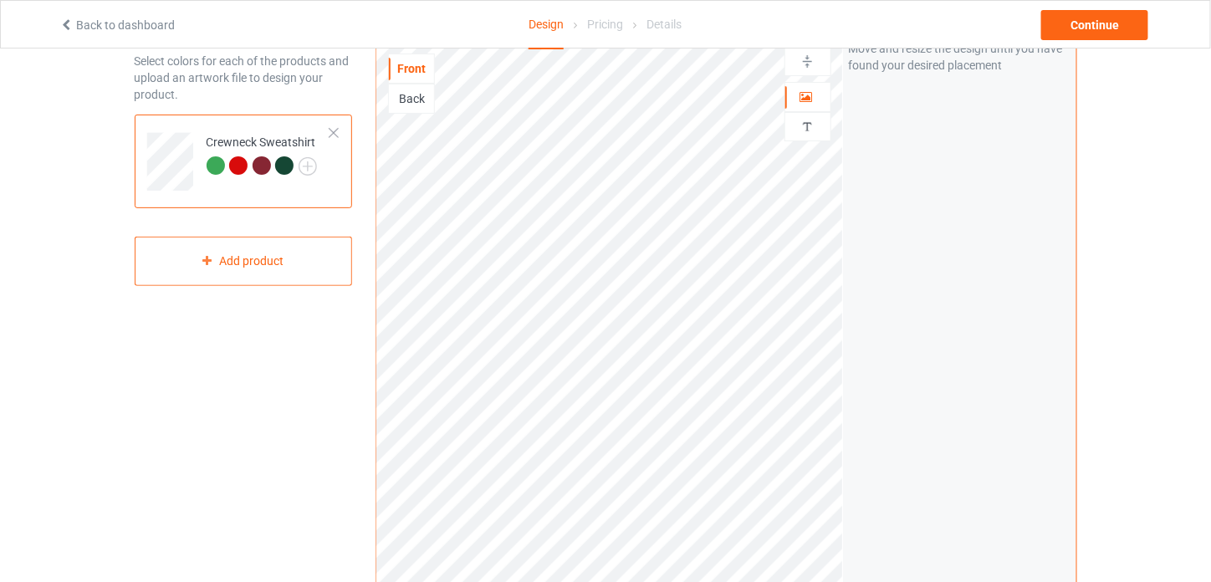
click at [238, 165] on div at bounding box center [238, 165] width 18 height 18
click at [238, 160] on div at bounding box center [238, 165] width 18 height 18
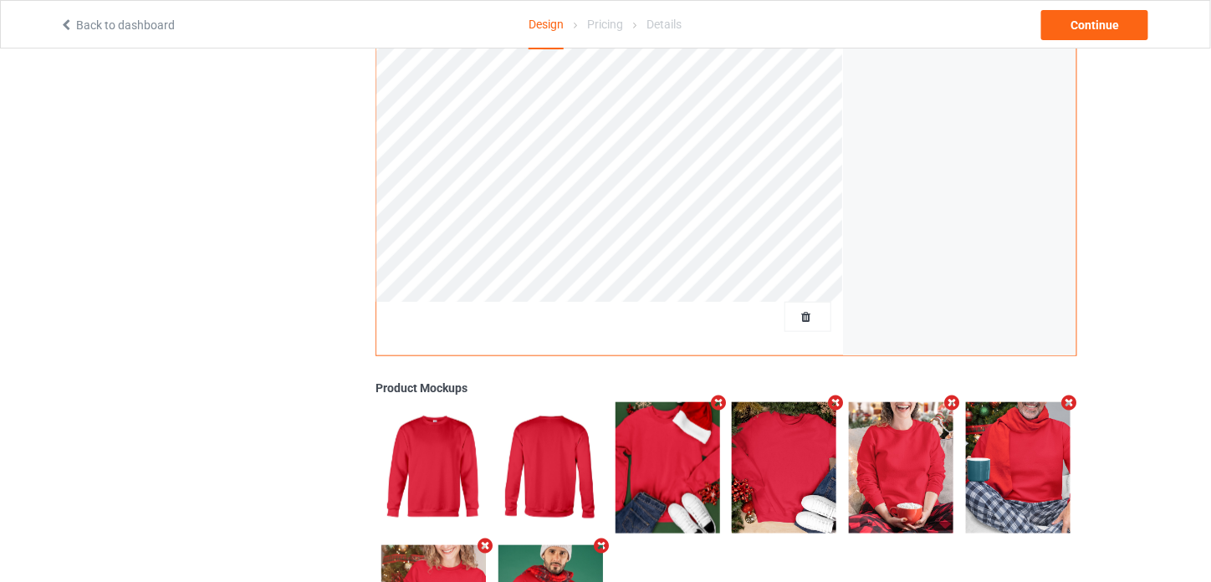
scroll to position [79, 0]
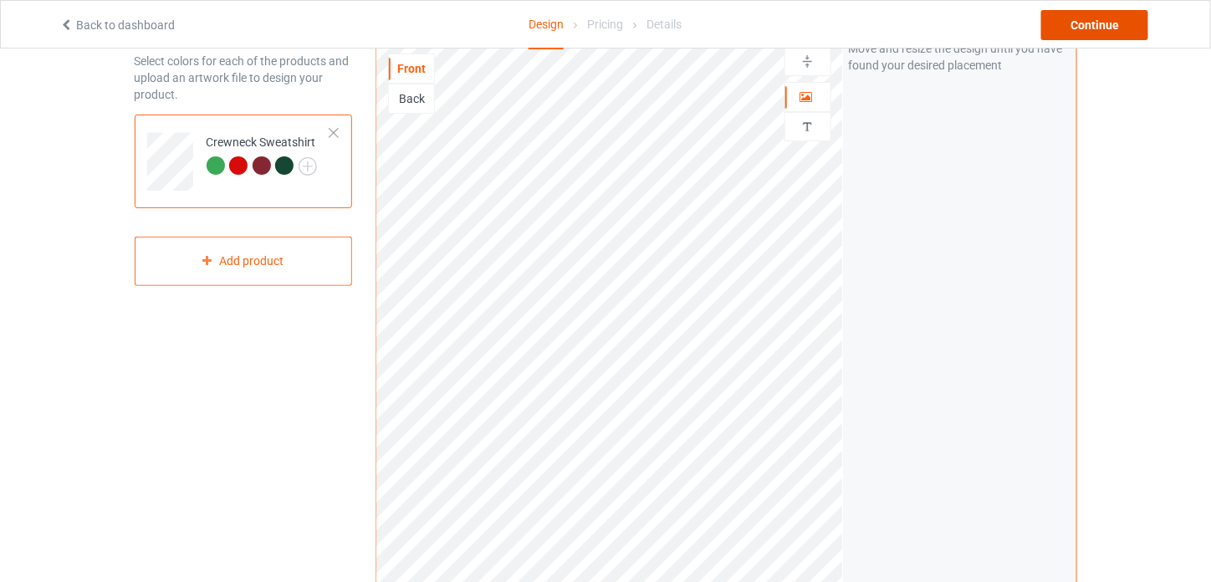
click at [1105, 28] on div "Continue" at bounding box center [1094, 25] width 107 height 30
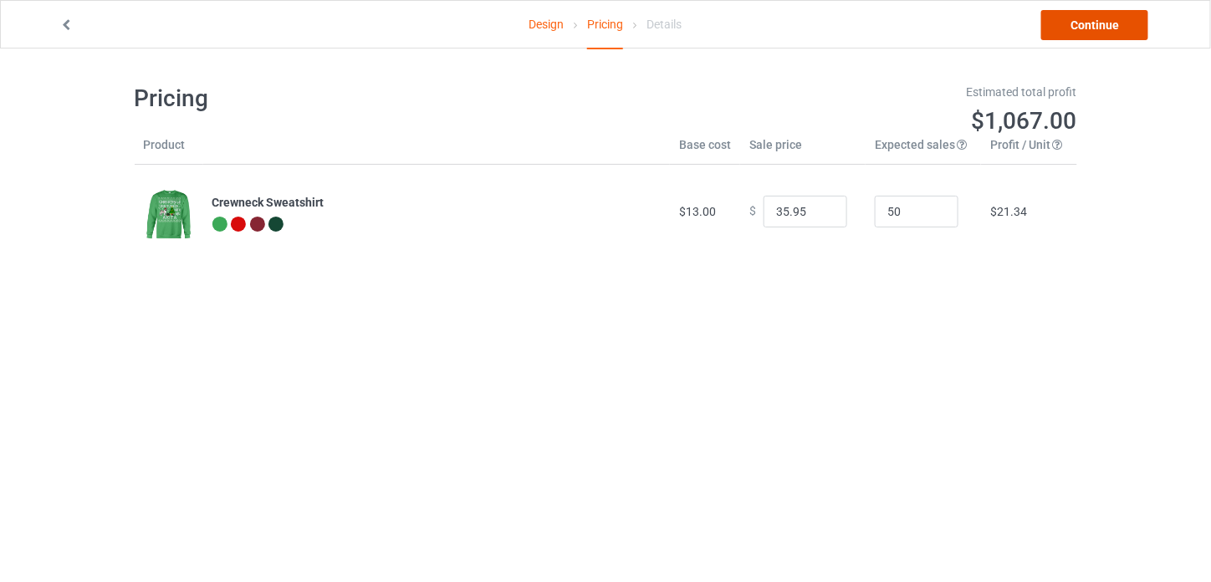
click at [1102, 28] on link "Continue" at bounding box center [1094, 25] width 107 height 30
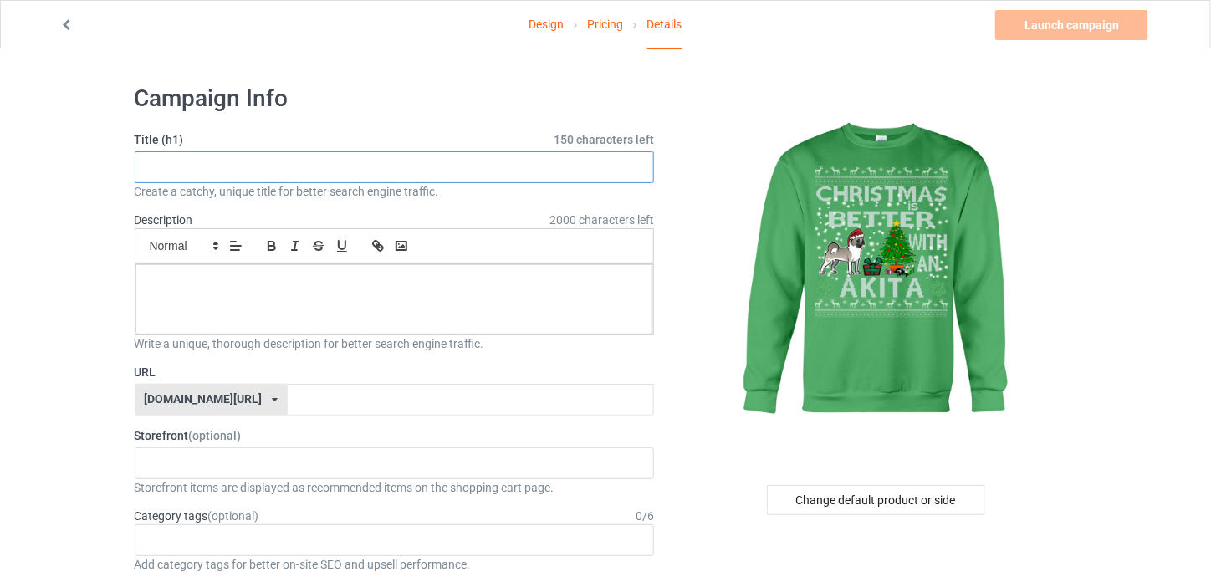
click at [303, 166] on input "text" at bounding box center [395, 167] width 520 height 32
type input "Christmas Is Better With American Akita"
click at [291, 392] on input "text" at bounding box center [471, 400] width 366 height 32
paste input "Christmas Is Better With American Akita"
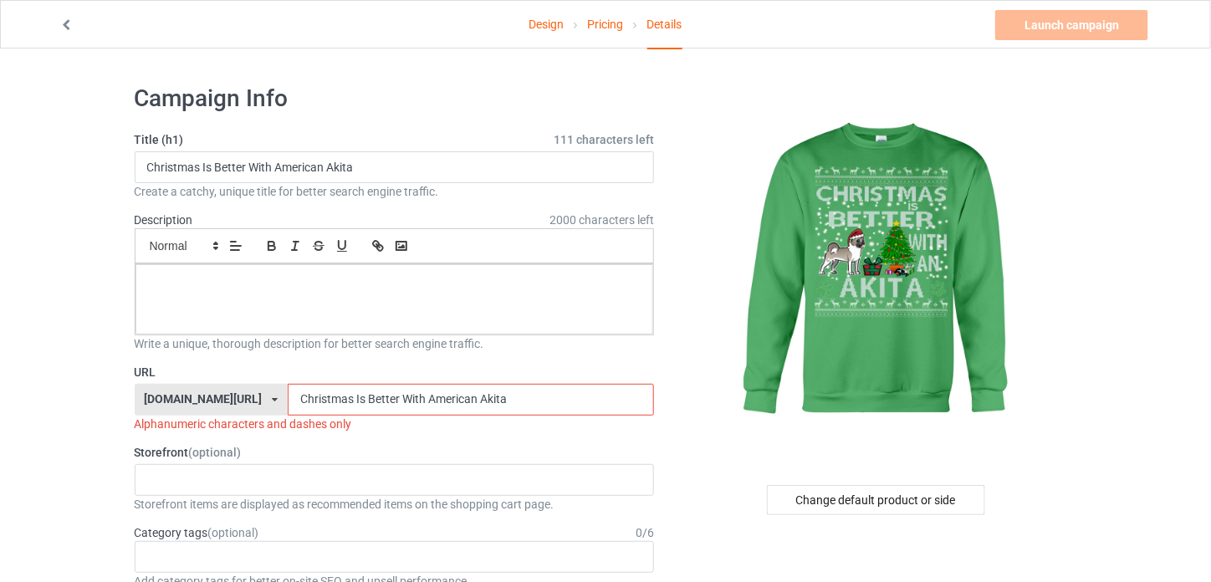
drag, startPoint x: 473, startPoint y: 396, endPoint x: 331, endPoint y: 392, distance: 141.4
click at [331, 392] on input "Christmas Is Better With American Akita" at bounding box center [471, 400] width 366 height 32
click at [353, 392] on input "Christmas Is Better With American Akita" at bounding box center [471, 400] width 366 height 32
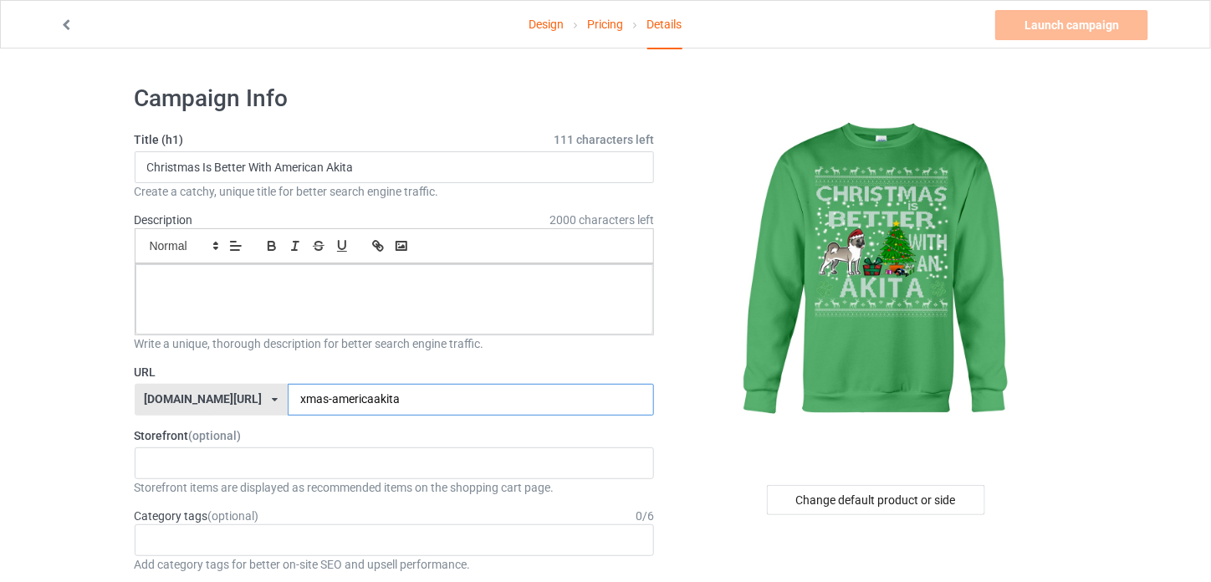
type input "xmas-americaakita"
click at [872, 501] on div "Change default product or side" at bounding box center [876, 500] width 218 height 30
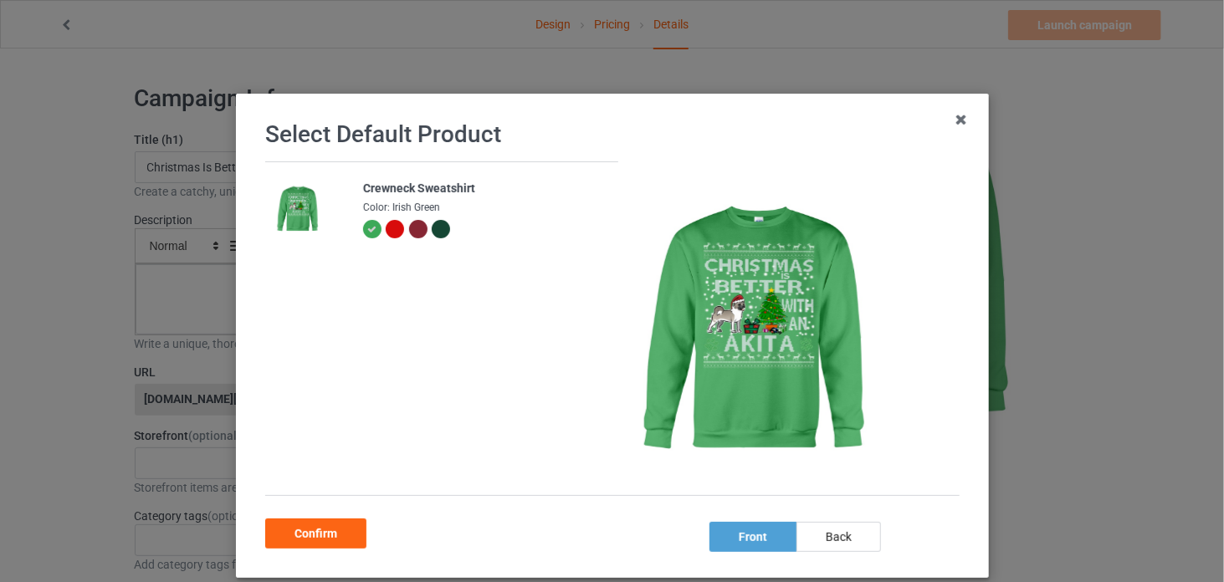
click at [387, 228] on div at bounding box center [395, 229] width 18 height 18
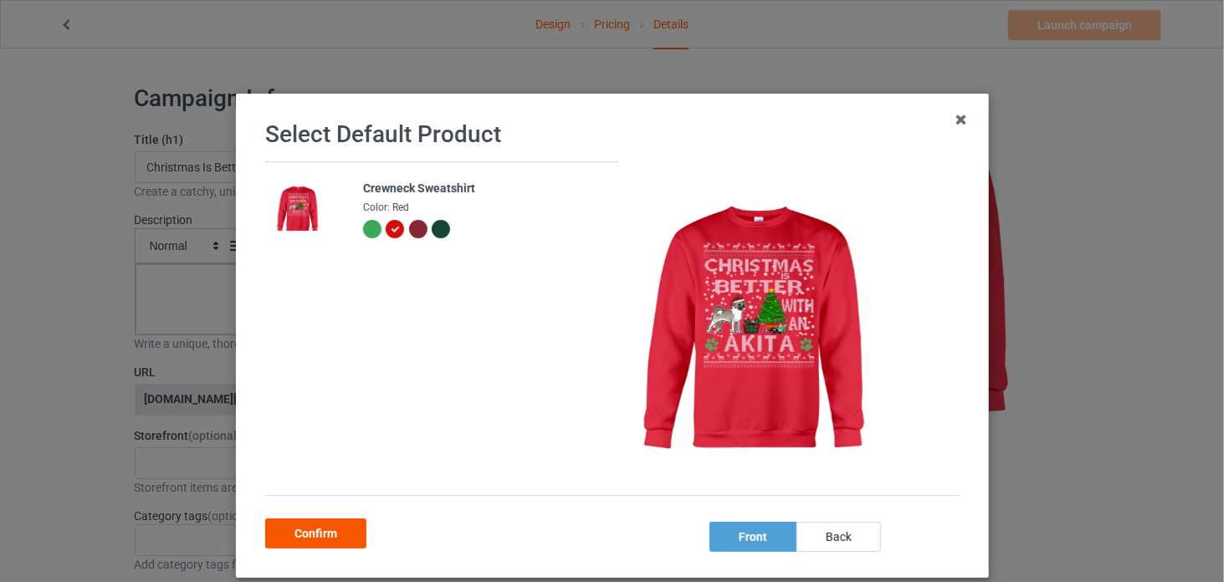
click at [330, 529] on div "Confirm" at bounding box center [315, 534] width 101 height 30
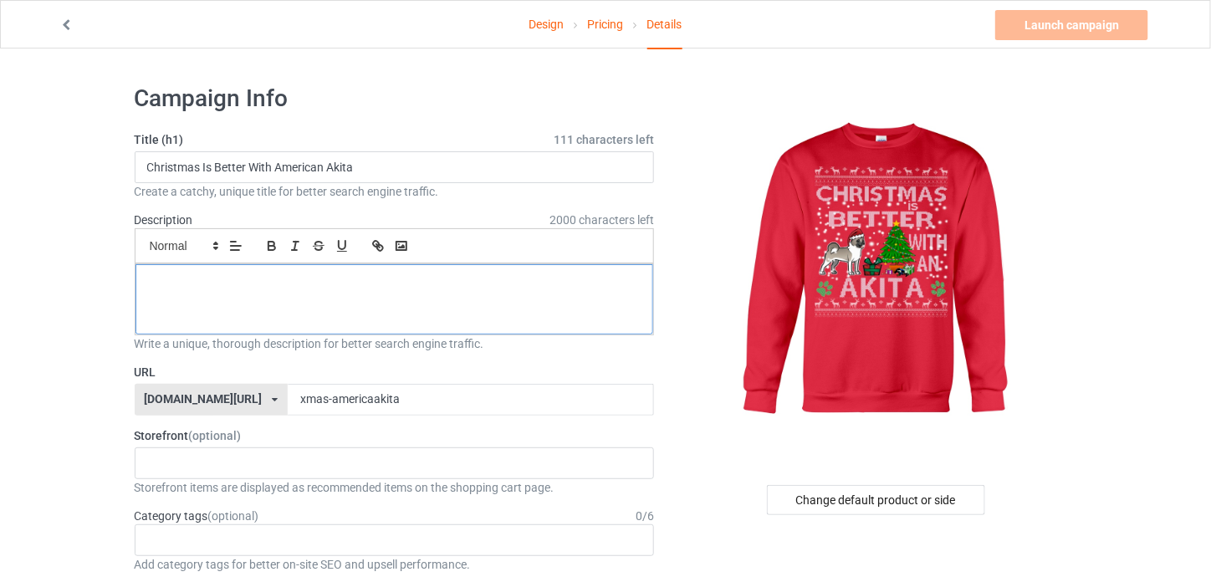
click at [366, 299] on div at bounding box center [394, 299] width 519 height 70
click at [1064, 24] on link "Launch campaign" at bounding box center [1071, 25] width 153 height 30
